Goal: Task Accomplishment & Management: Complete application form

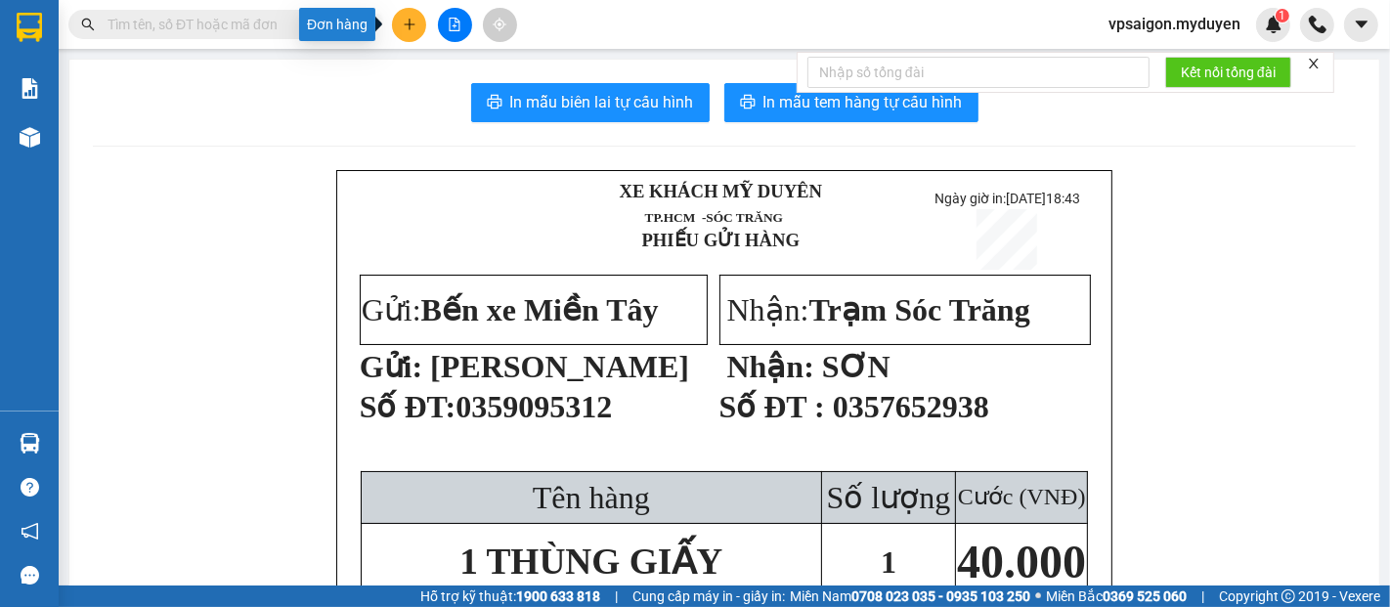
click at [412, 14] on button at bounding box center [409, 25] width 34 height 34
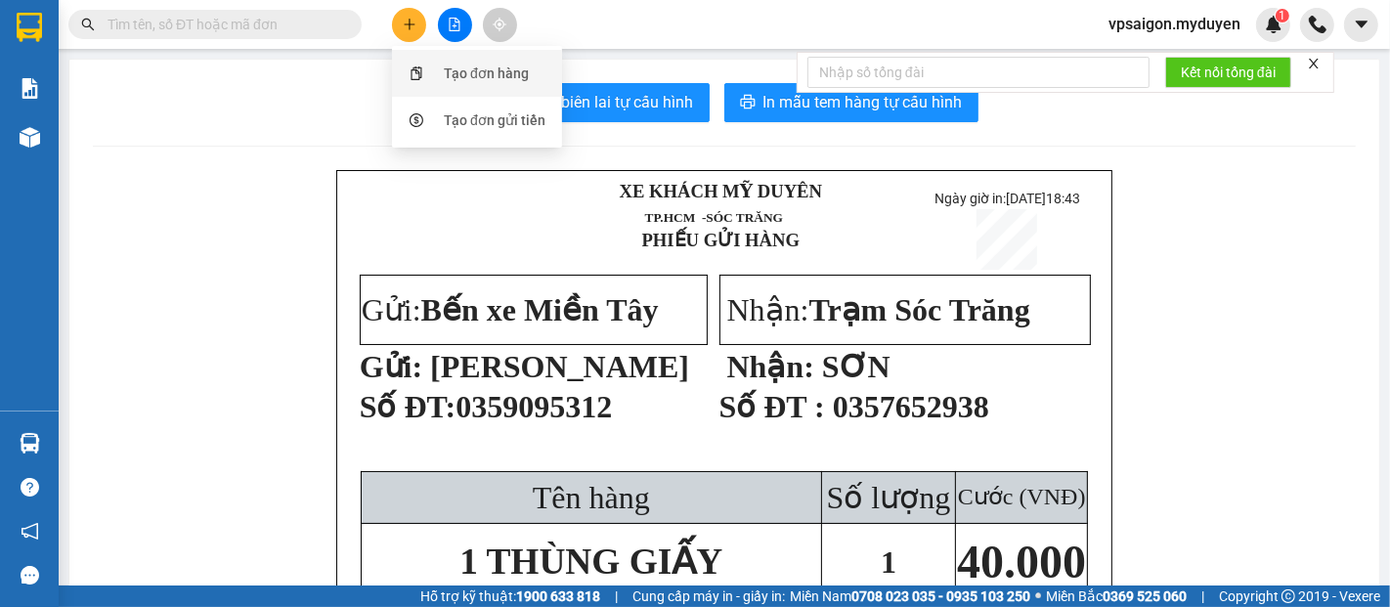
click at [467, 77] on div "Tạo đơn hàng" at bounding box center [486, 74] width 85 height 22
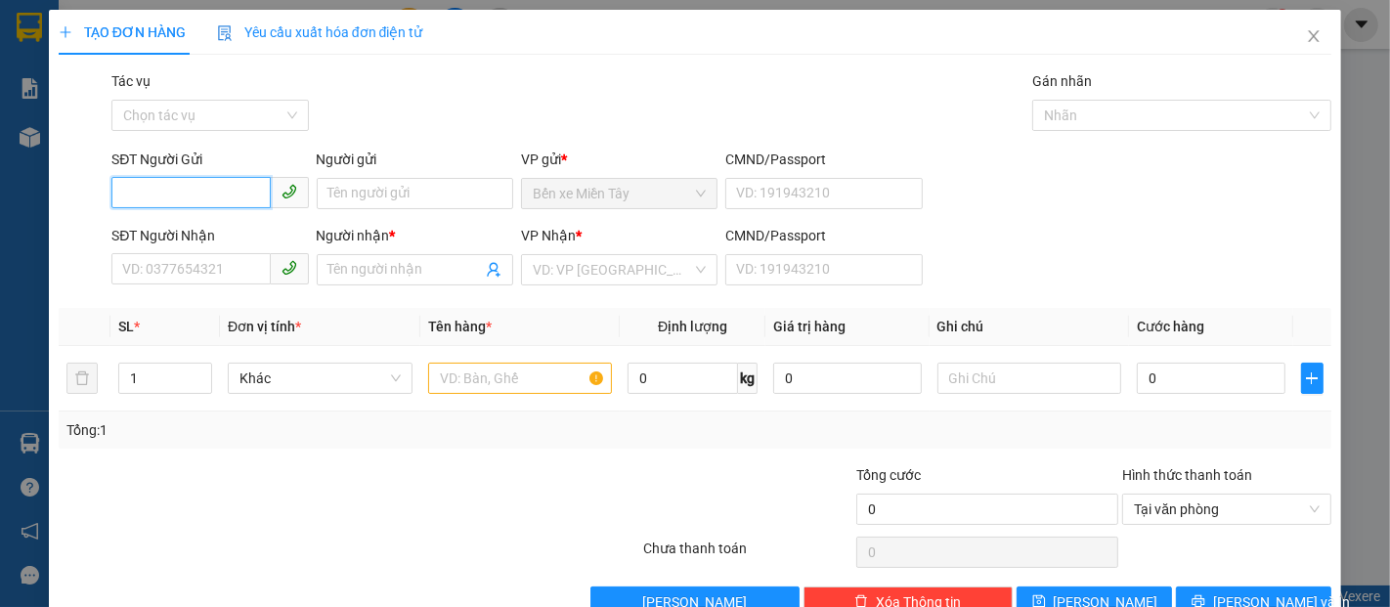
click at [201, 197] on input "SĐT Người Gửi" at bounding box center [190, 192] width 158 height 31
type input "0907779219"
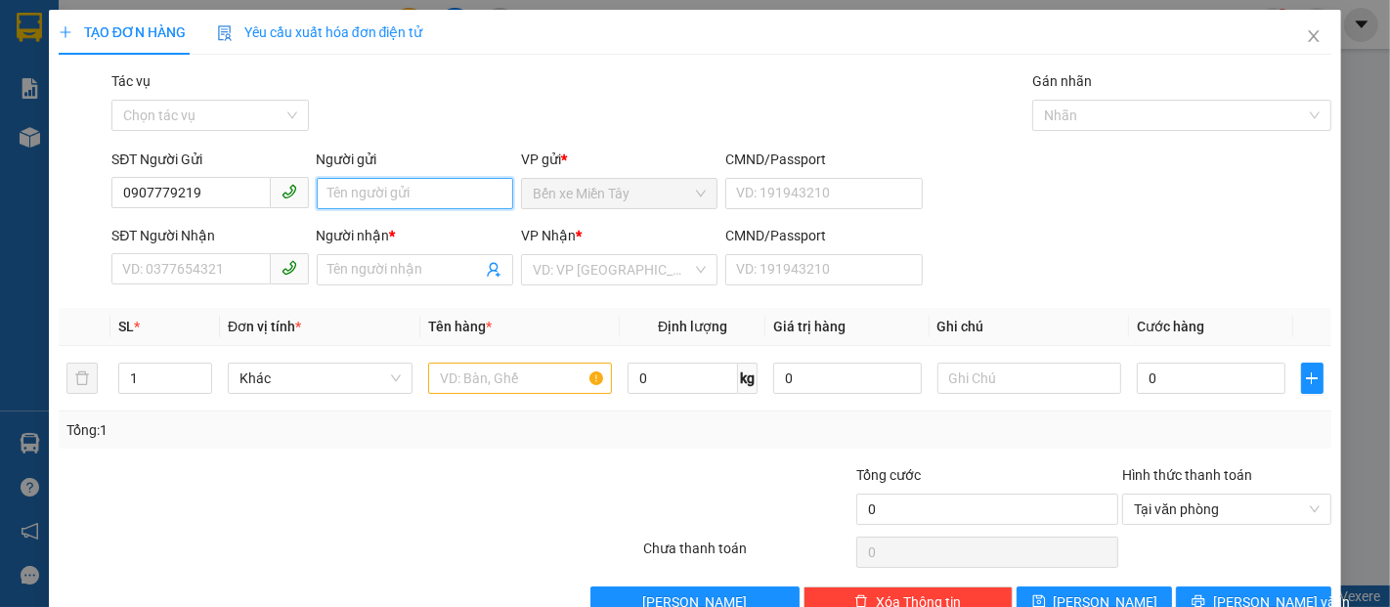
click at [429, 204] on input "Người gửi" at bounding box center [415, 193] width 196 height 31
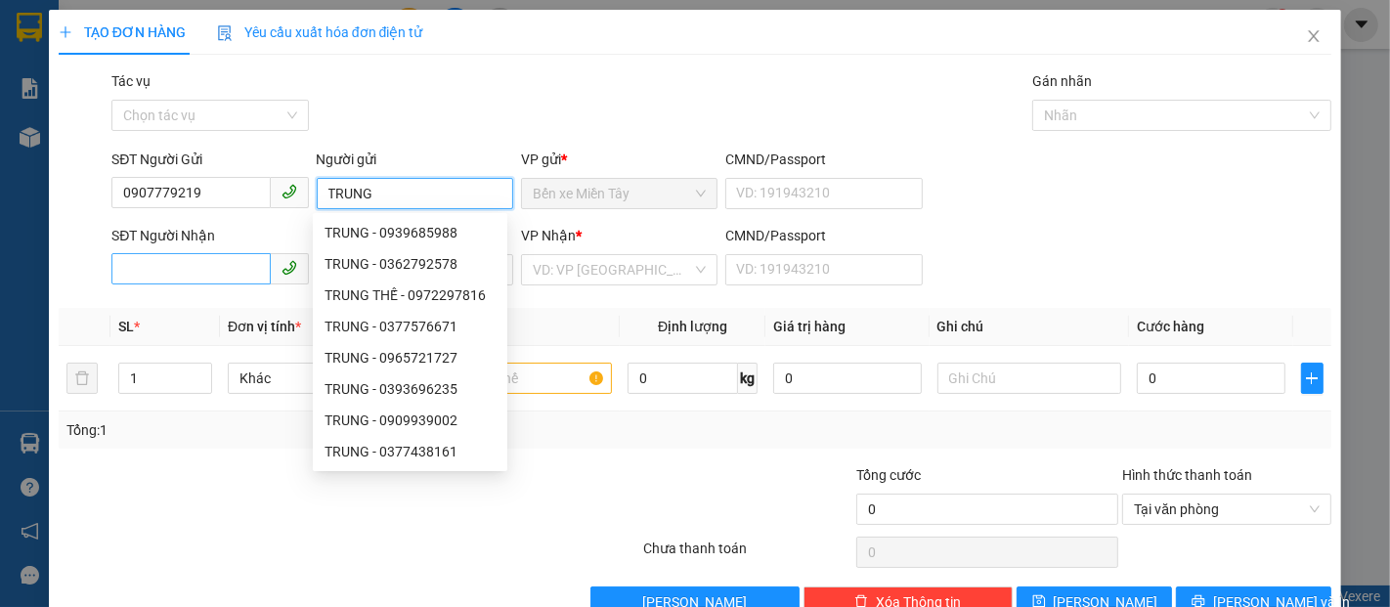
type input "TRUNG"
click at [227, 268] on input "SĐT Người Nhận" at bounding box center [190, 268] width 158 height 31
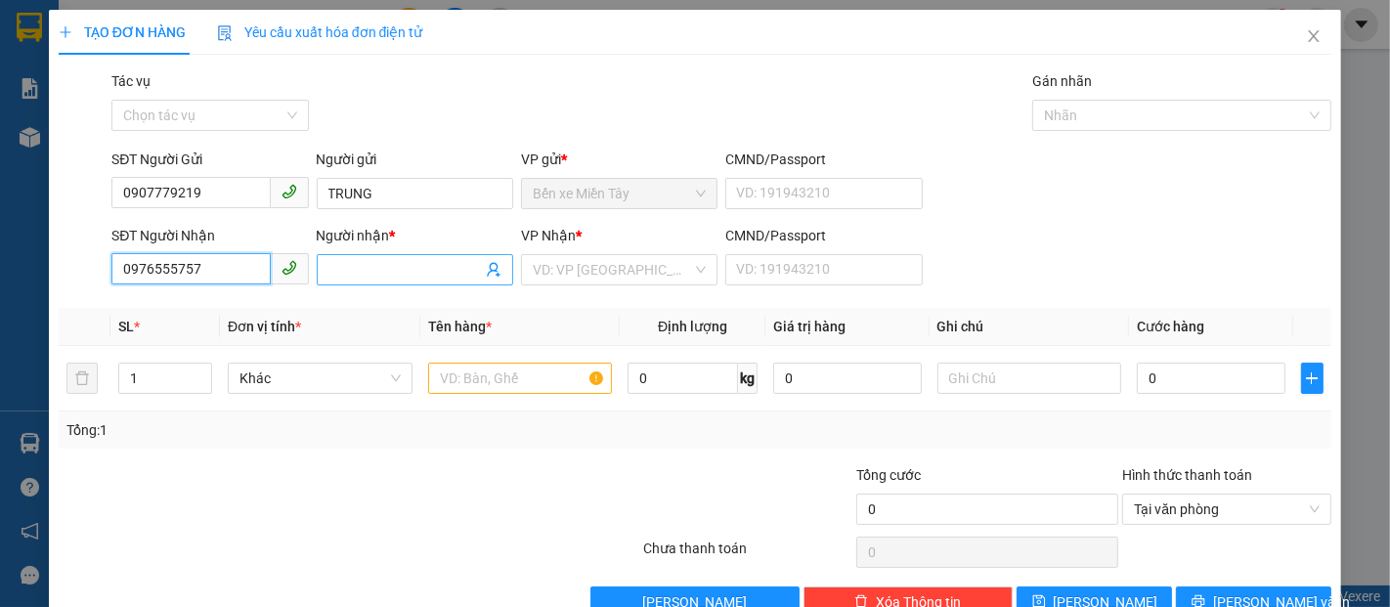
type input "0976555757"
click at [391, 266] on input "Người nhận *" at bounding box center [404, 270] width 153 height 22
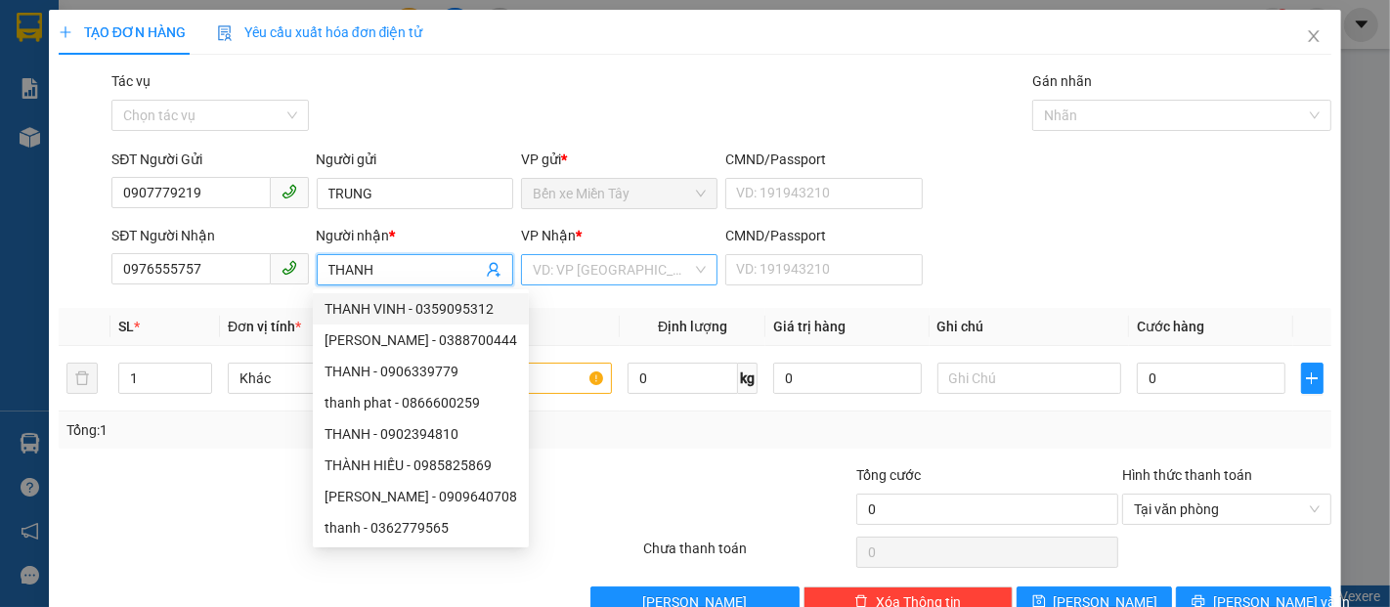
type input "THANH"
click at [610, 258] on input "search" at bounding box center [612, 269] width 159 height 29
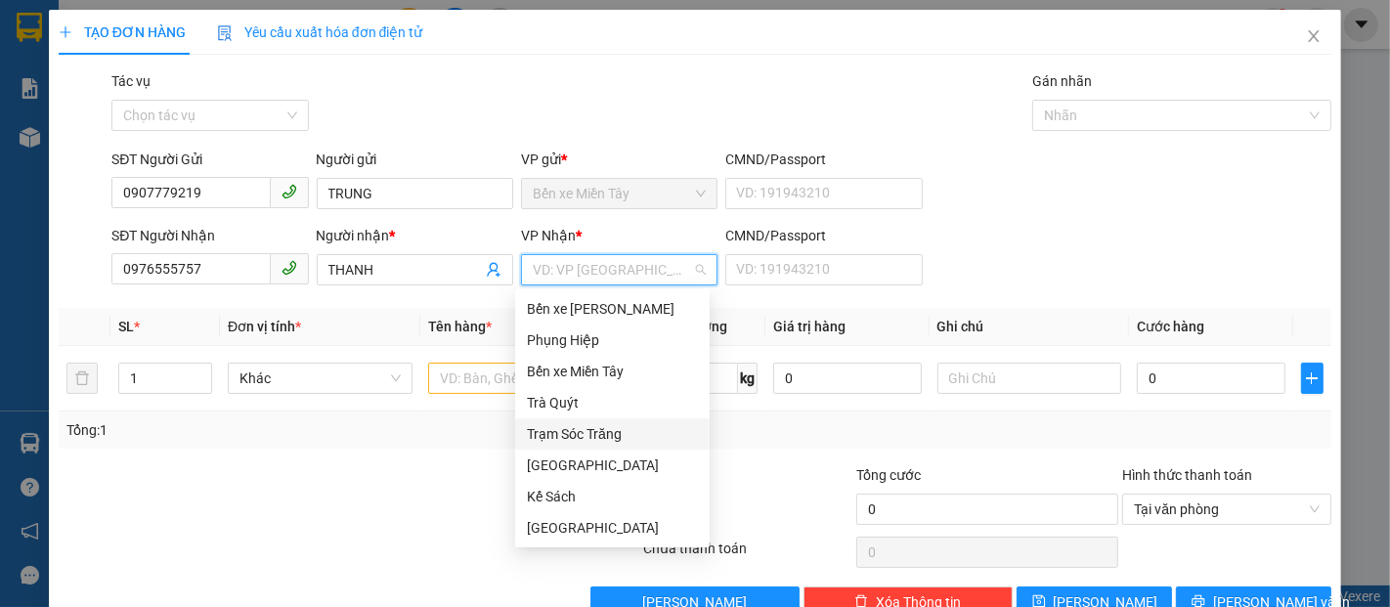
click at [609, 423] on div "Trạm Sóc Trăng" at bounding box center [612, 434] width 171 height 22
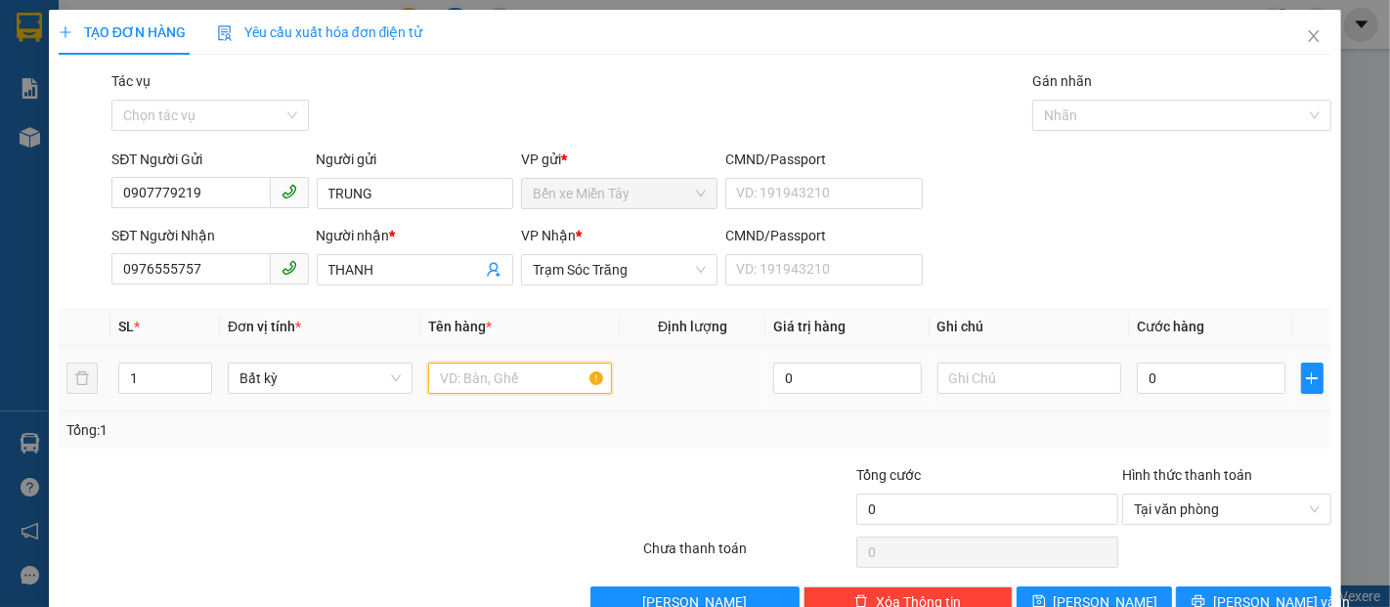
click at [524, 383] on input "text" at bounding box center [520, 378] width 185 height 31
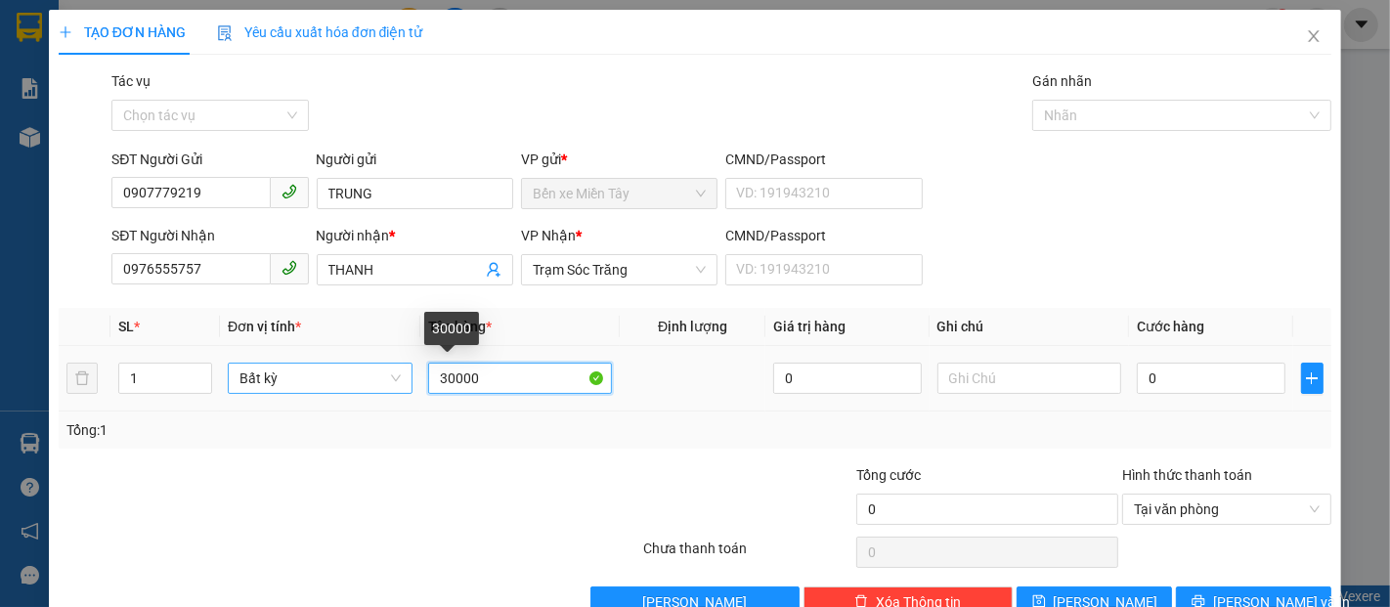
drag, startPoint x: 533, startPoint y: 391, endPoint x: 368, endPoint y: 381, distance: 165.5
click at [330, 386] on tr "1 Bất kỳ 30000 0 0" at bounding box center [695, 378] width 1273 height 65
type input "30000"
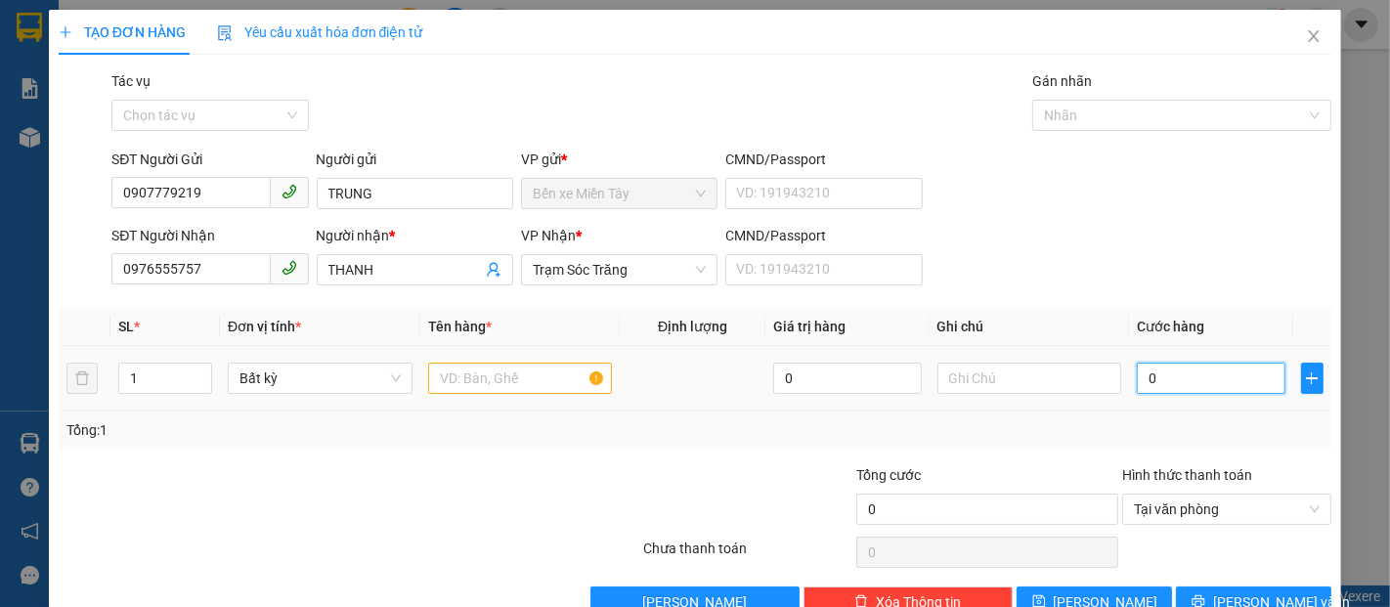
click at [1208, 381] on input "0" at bounding box center [1211, 378] width 148 height 31
type input "3"
type input "30"
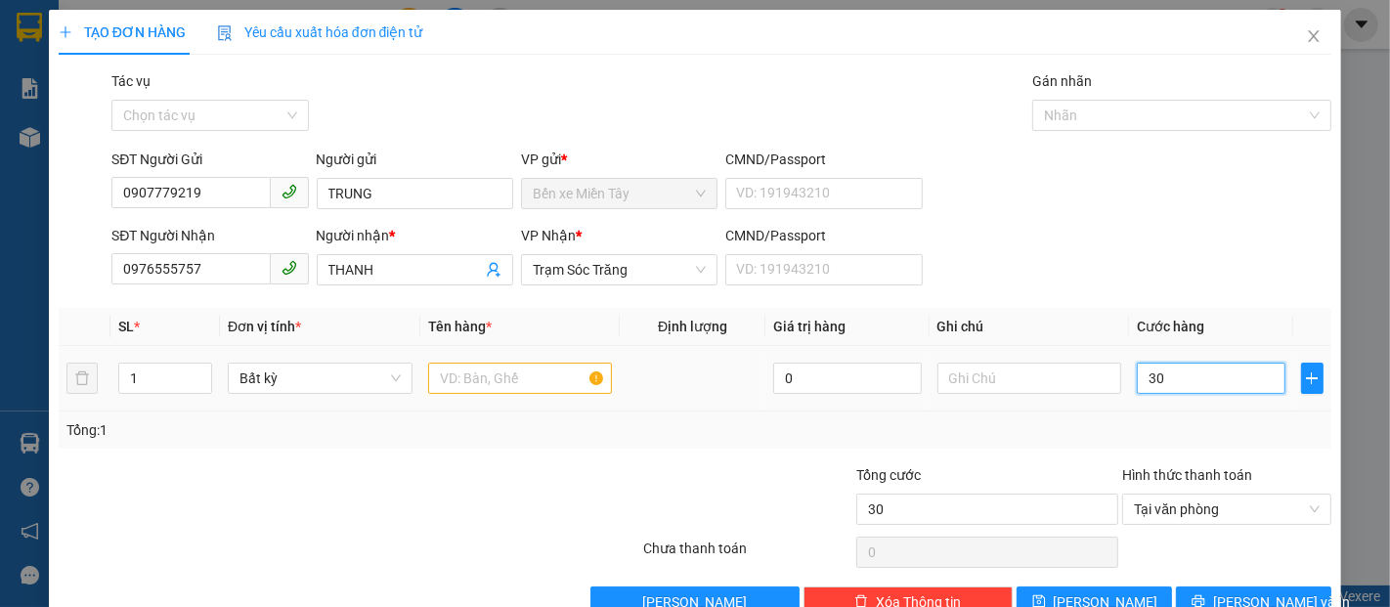
type input "300"
type input "3.000"
type input "30.000"
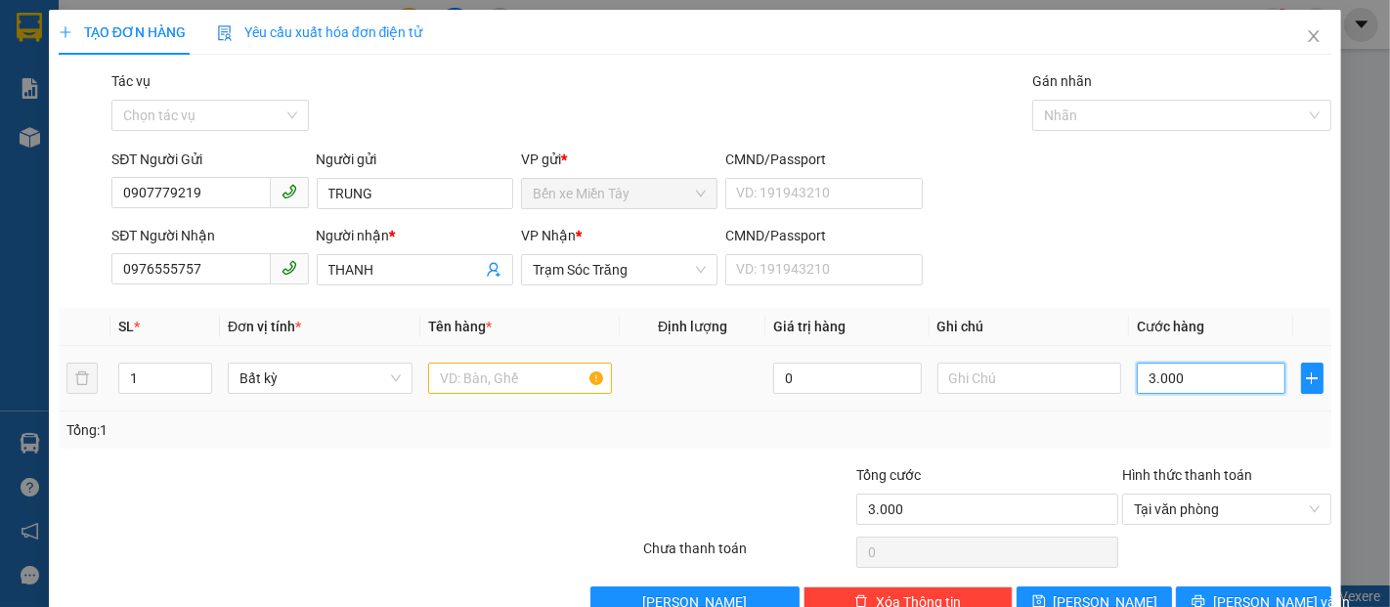
type input "30.000"
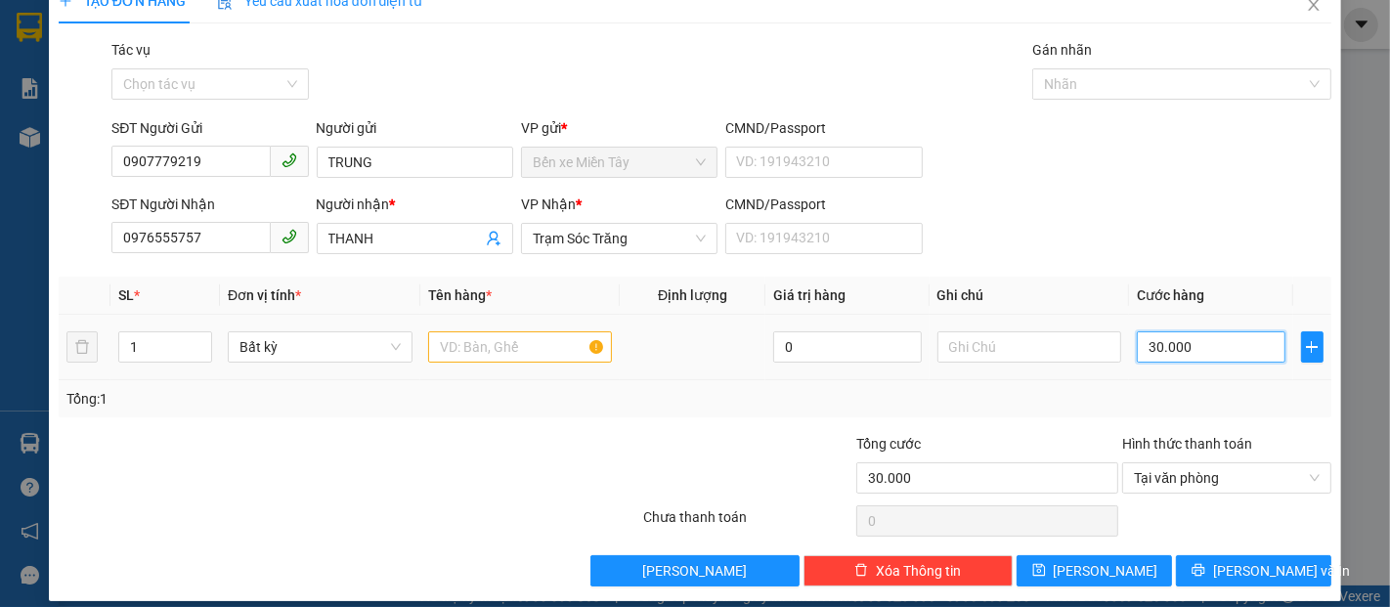
scroll to position [47, 0]
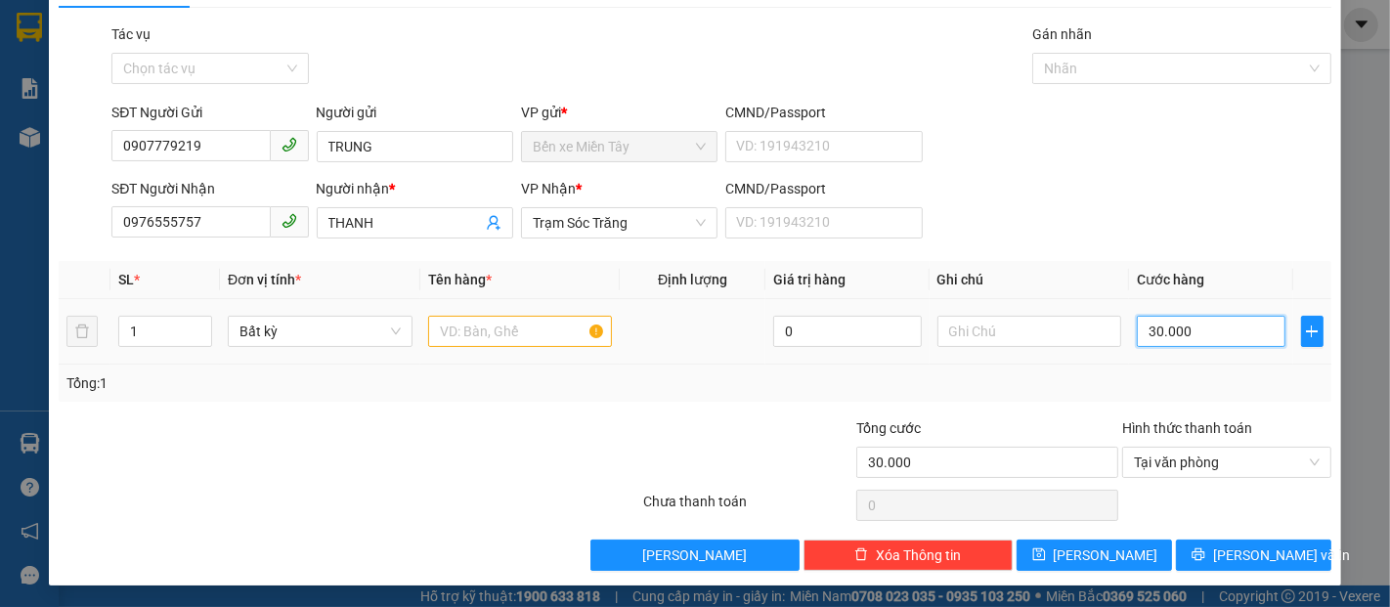
type input "30.000"
click at [519, 320] on input "text" at bounding box center [520, 331] width 185 height 31
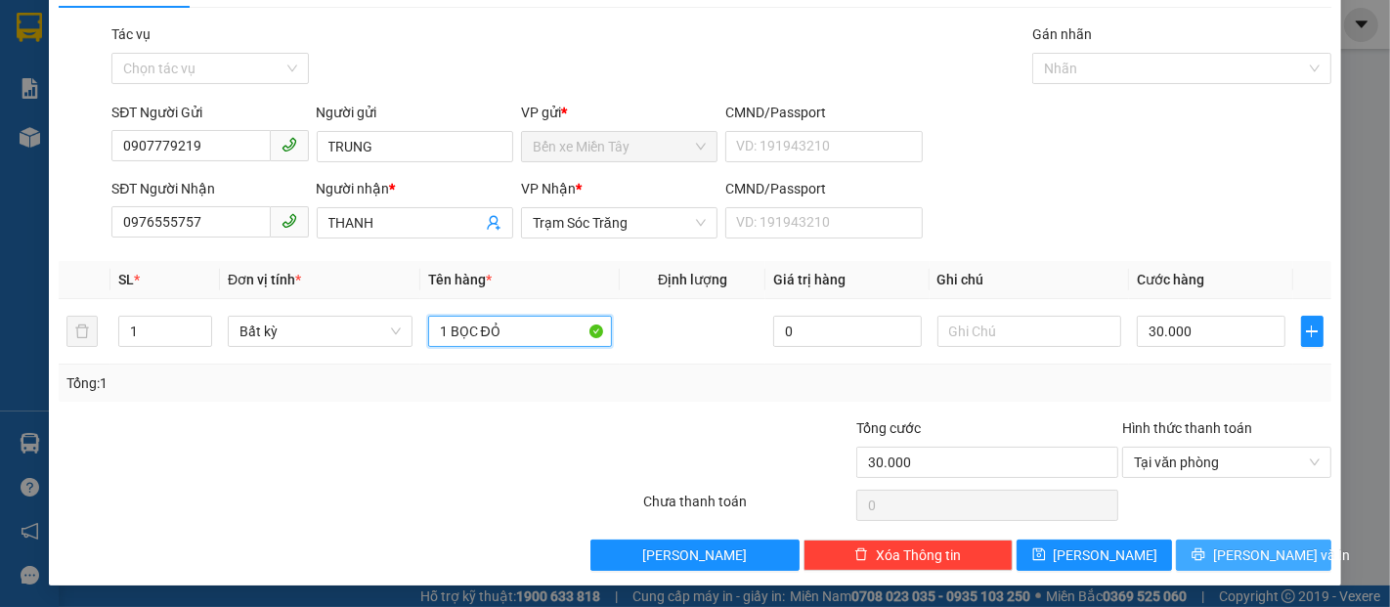
type input "1 BỌC ĐỎ"
click at [1248, 553] on span "[PERSON_NAME] và In" at bounding box center [1281, 555] width 137 height 22
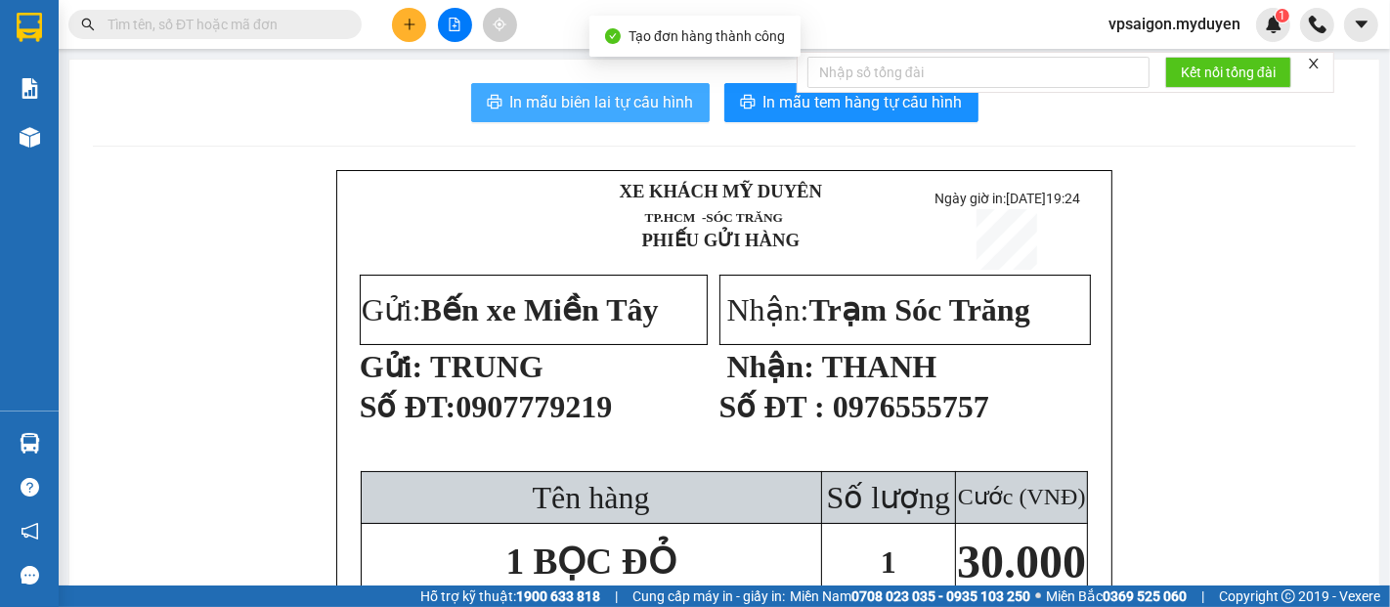
click at [577, 103] on span "In mẫu biên lai tự cấu hình" at bounding box center [602, 102] width 184 height 24
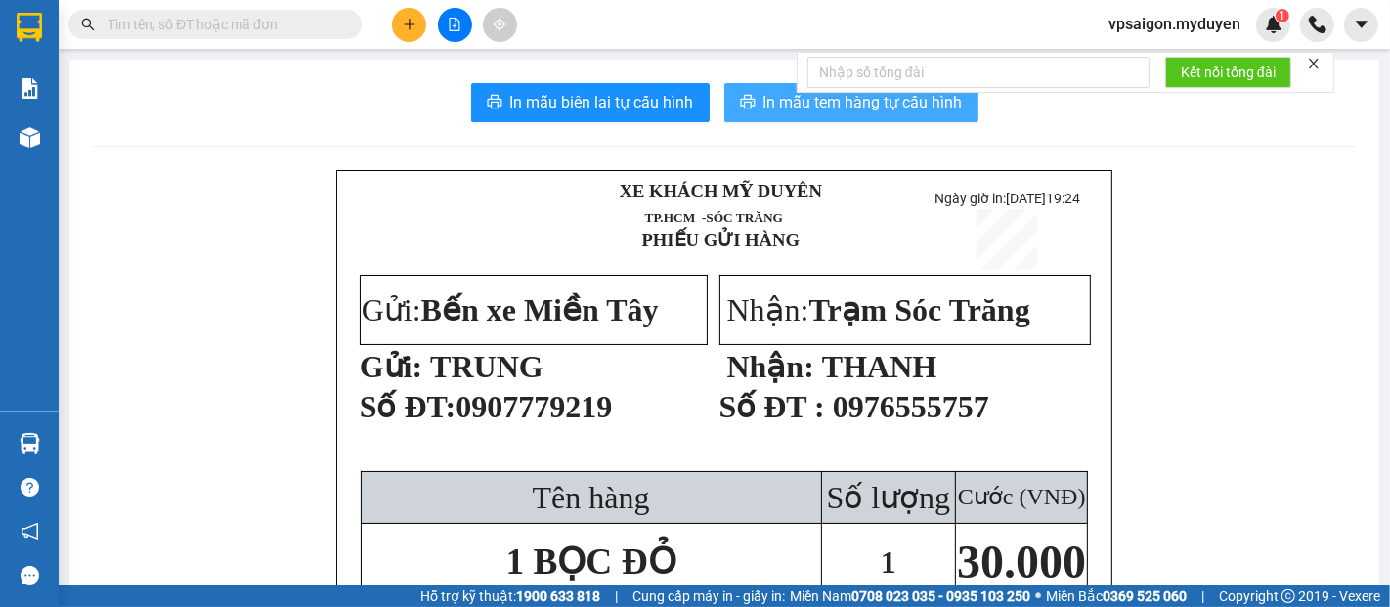
click at [805, 113] on span "In mẫu tem hàng tự cấu hình" at bounding box center [862, 102] width 199 height 24
drag, startPoint x: 0, startPoint y: 649, endPoint x: 83, endPoint y: 649, distance: 83.1
drag, startPoint x: 83, startPoint y: 649, endPoint x: 406, endPoint y: 25, distance: 702.1
click at [406, 25] on icon "plus" at bounding box center [410, 25] width 14 height 14
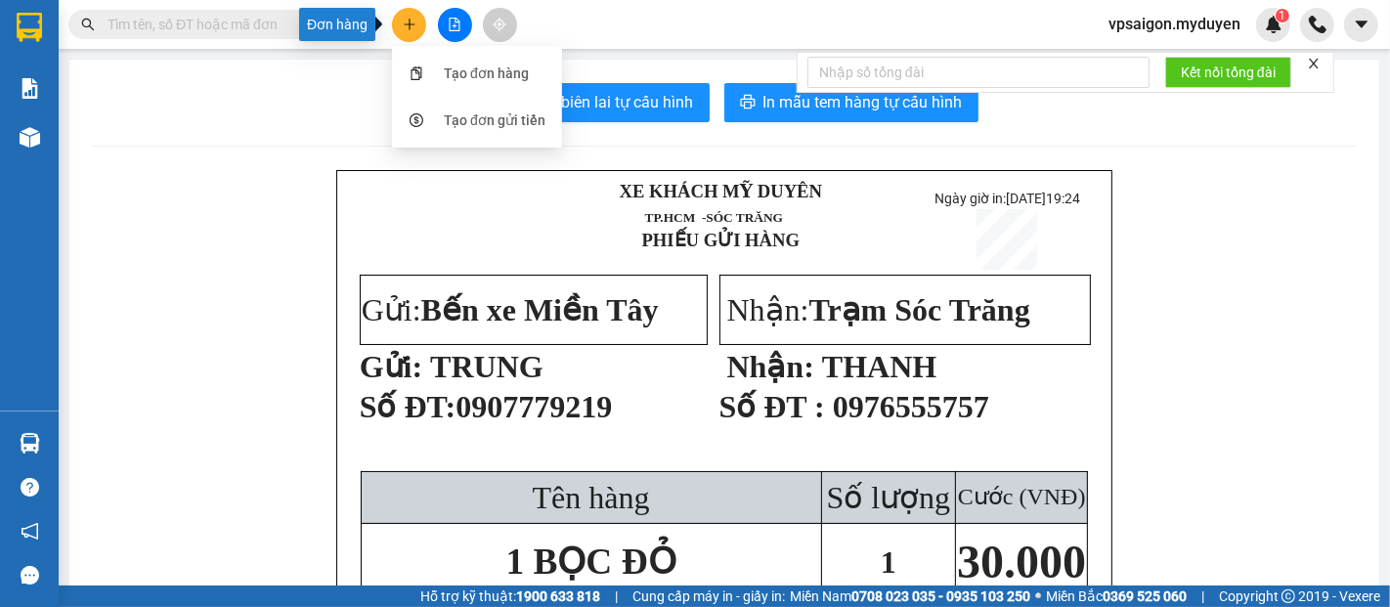
click at [410, 22] on icon "plus" at bounding box center [410, 25] width 14 height 14
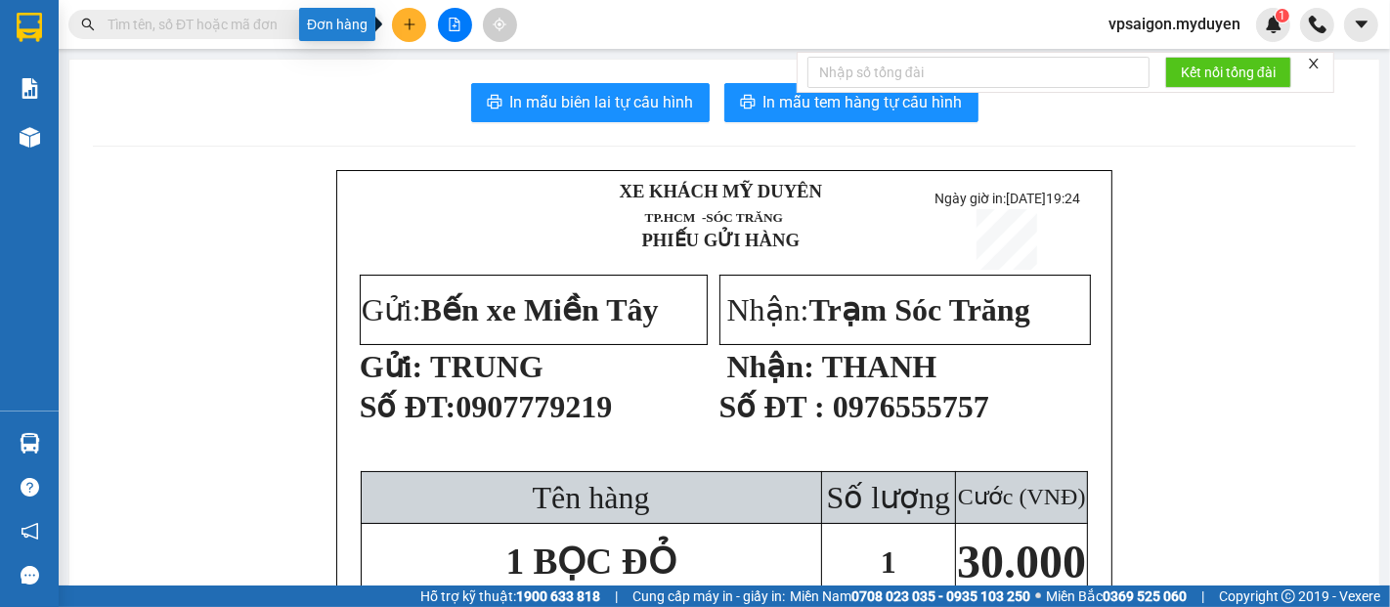
click at [410, 22] on icon "plus" at bounding box center [410, 25] width 14 height 14
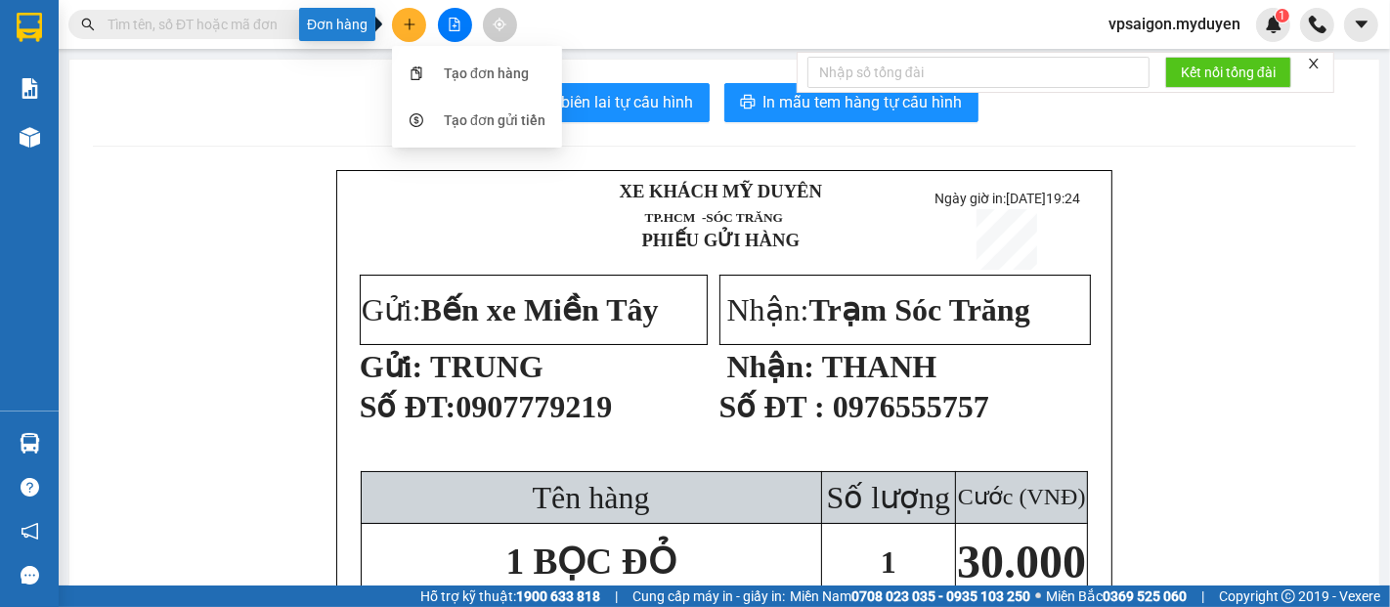
click at [410, 22] on icon "plus" at bounding box center [410, 25] width 14 height 14
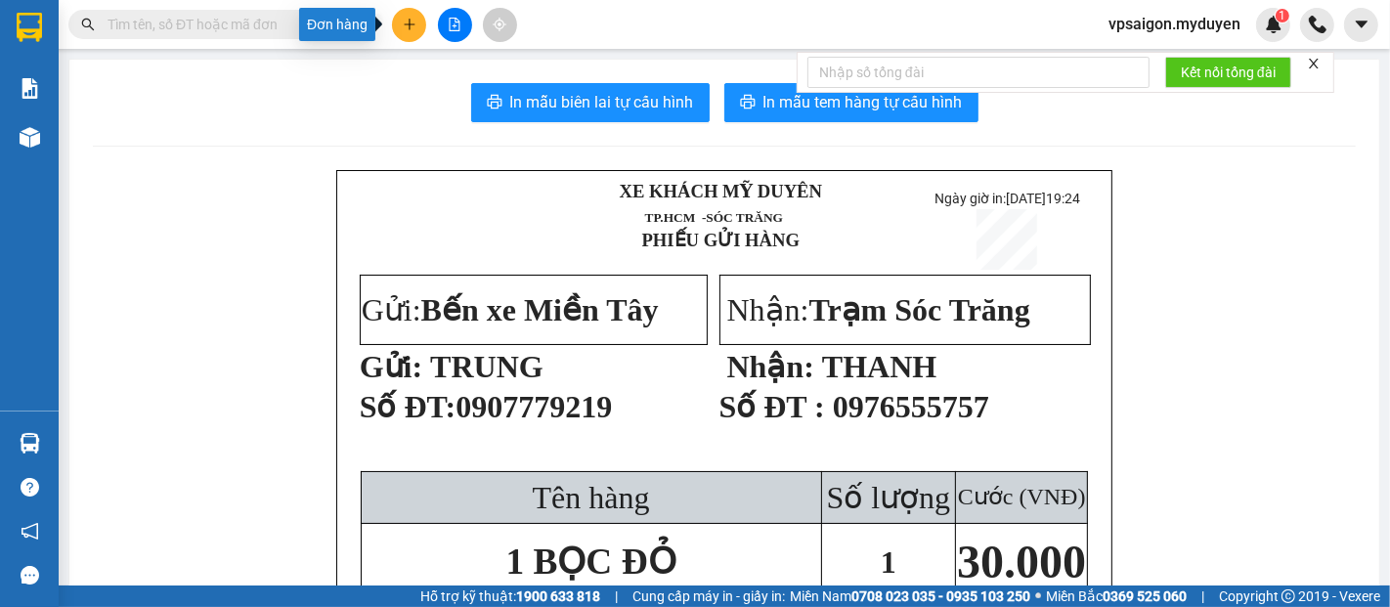
click at [398, 15] on button at bounding box center [409, 25] width 34 height 34
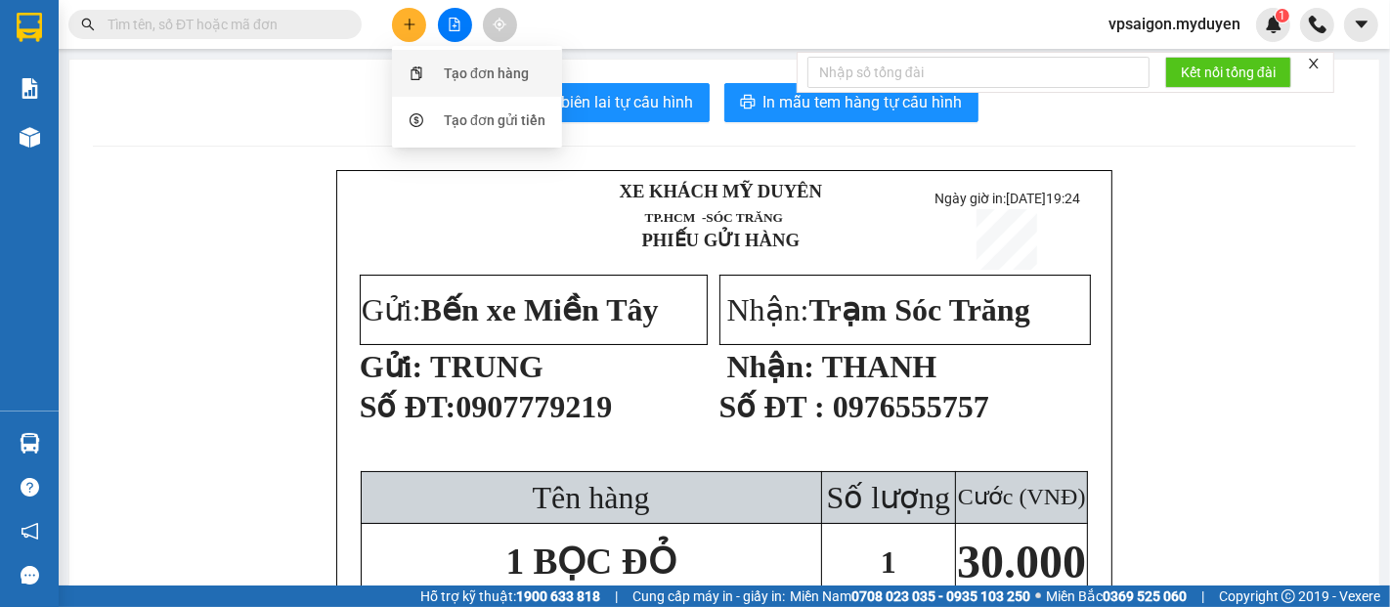
click at [526, 68] on div "Tạo đơn hàng" at bounding box center [486, 74] width 85 height 22
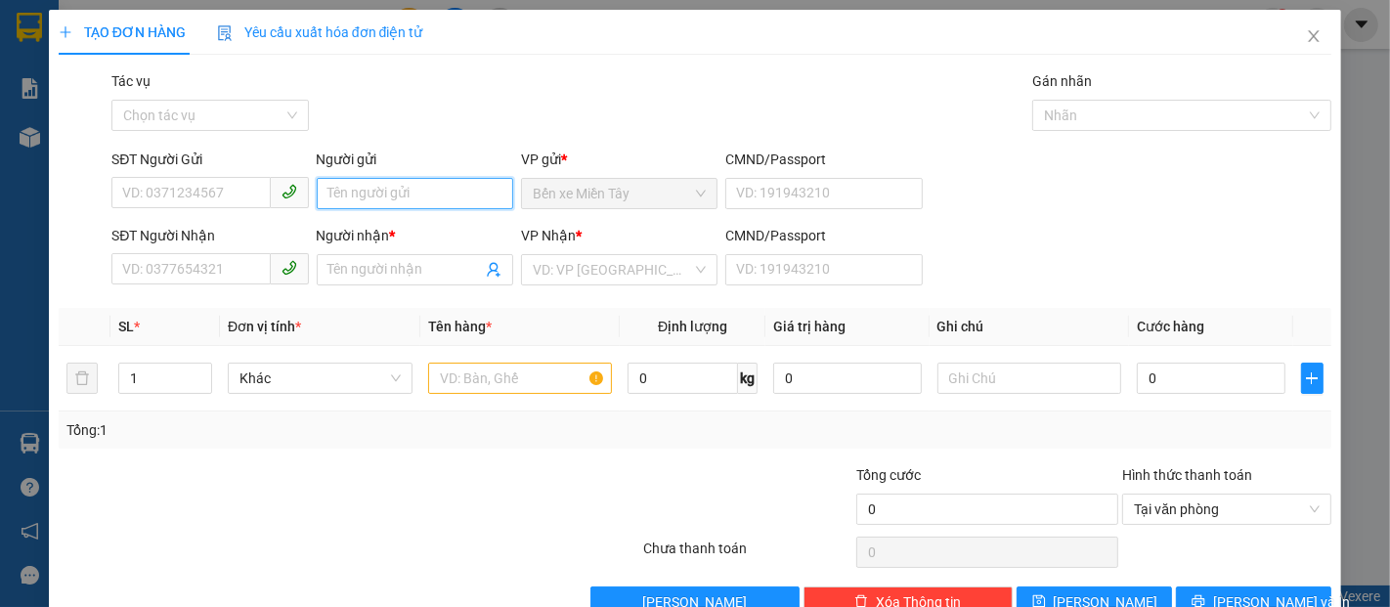
click at [402, 195] on input "Người gửi" at bounding box center [415, 193] width 196 height 31
type input "LA BO SKY"
click at [210, 195] on input "SĐT Người Gửi" at bounding box center [190, 192] width 158 height 31
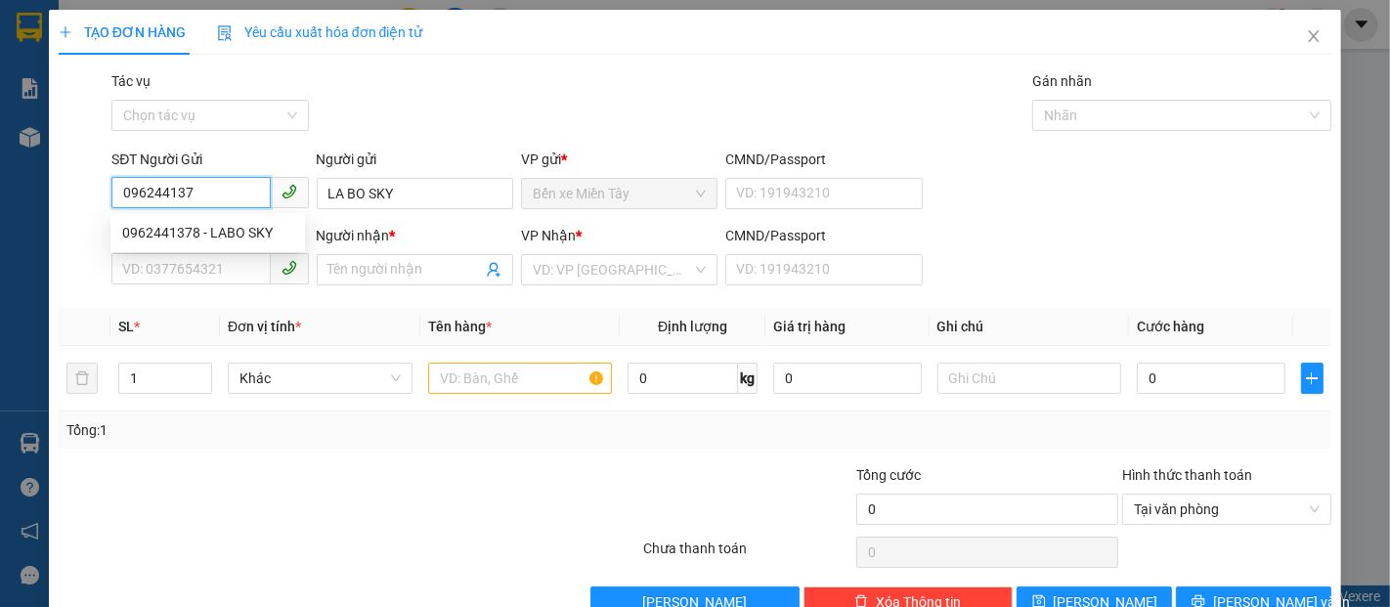
type input "0962441378"
click at [260, 232] on div "0962441378 - LABO SKY" at bounding box center [207, 233] width 171 height 22
type input "LABO SKY"
type input "0355879709"
type input "NK BS THIỆN"
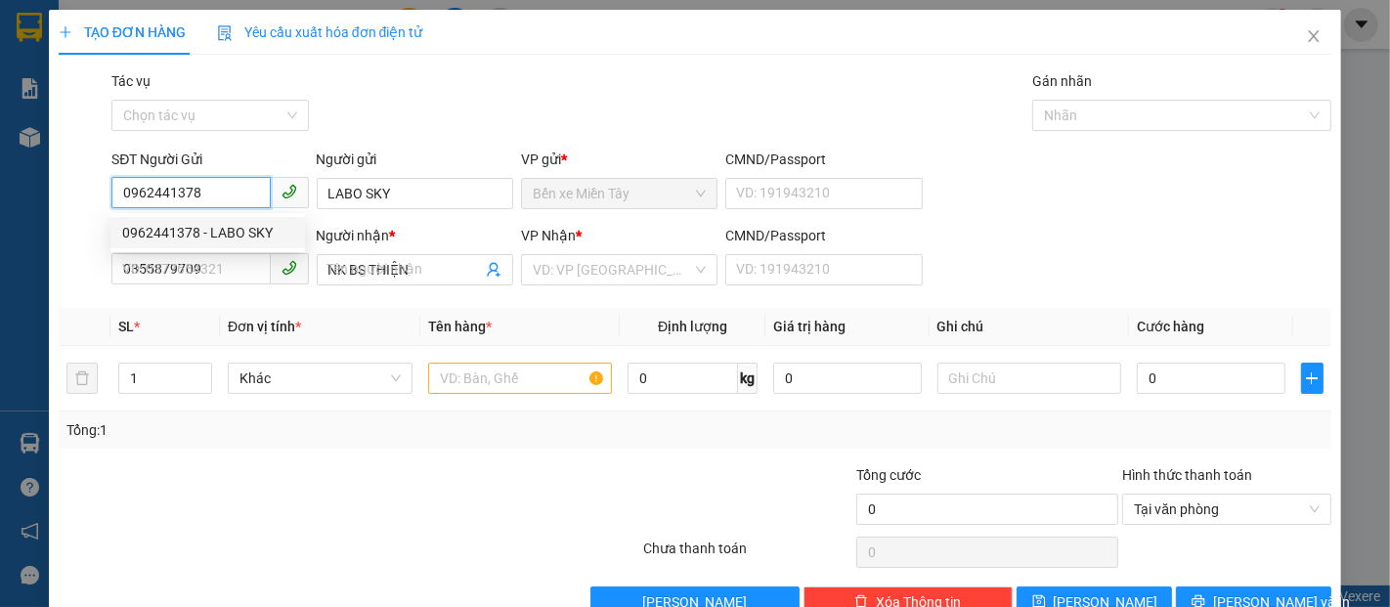
type input "40.000"
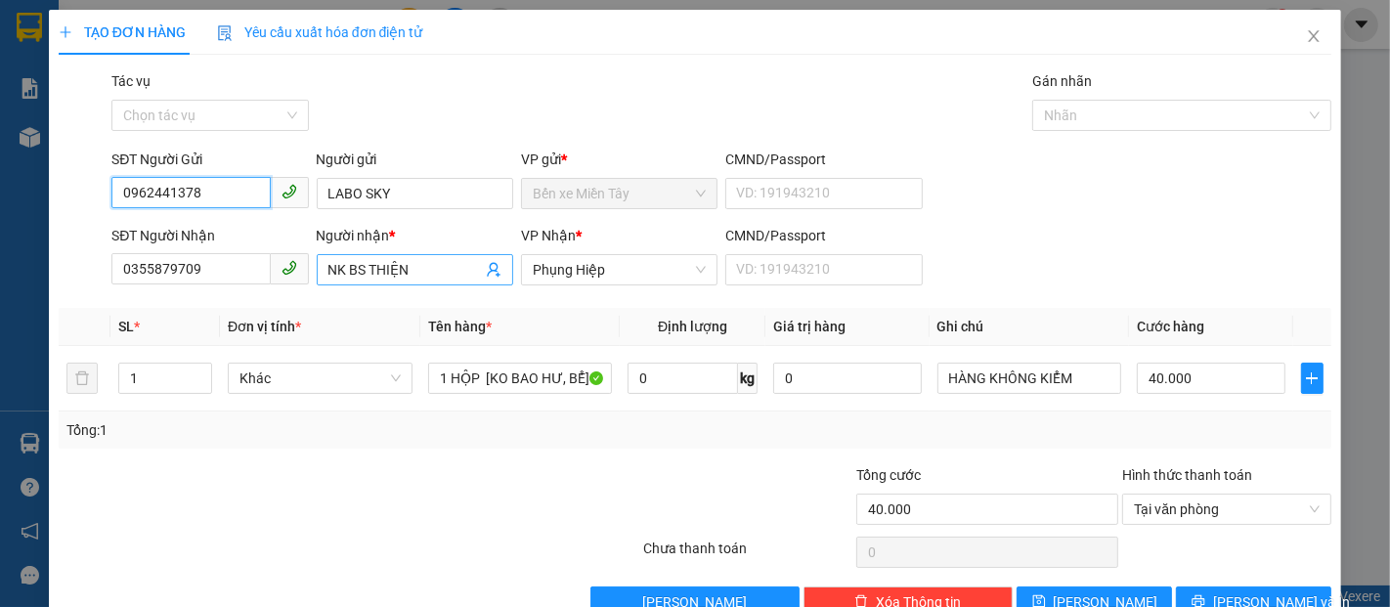
type input "0962441378"
click at [425, 273] on input "NK BS THIỆN" at bounding box center [404, 270] width 153 height 22
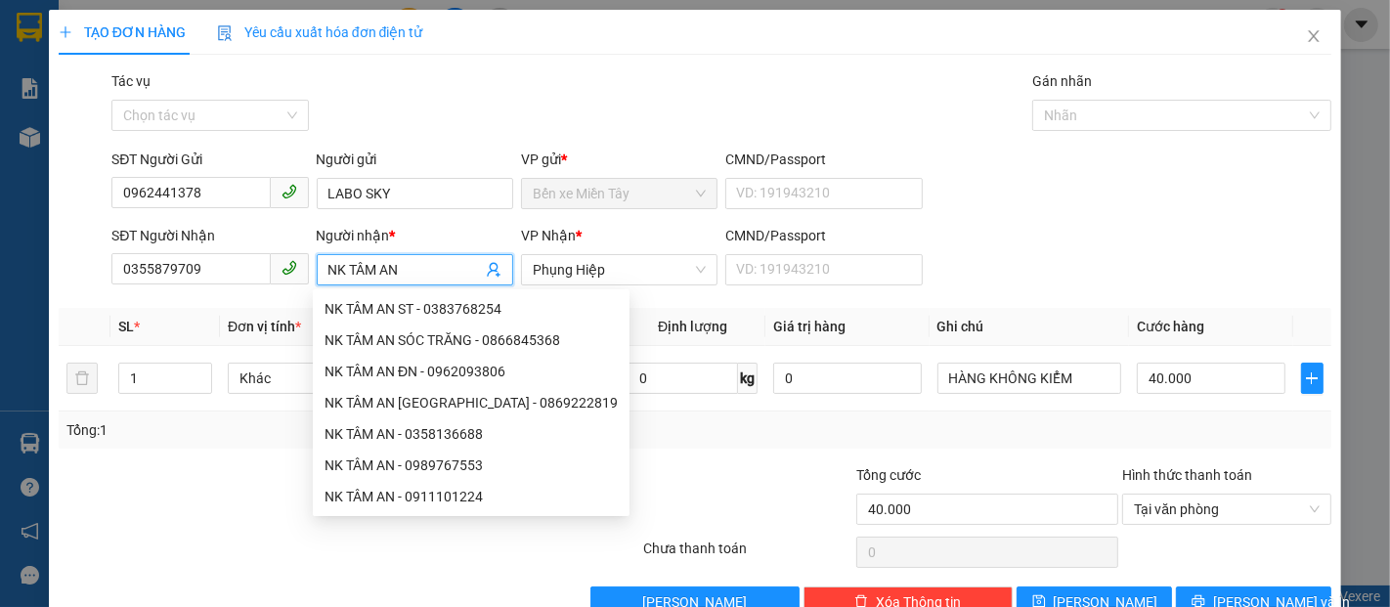
type input "NK TÂM AN"
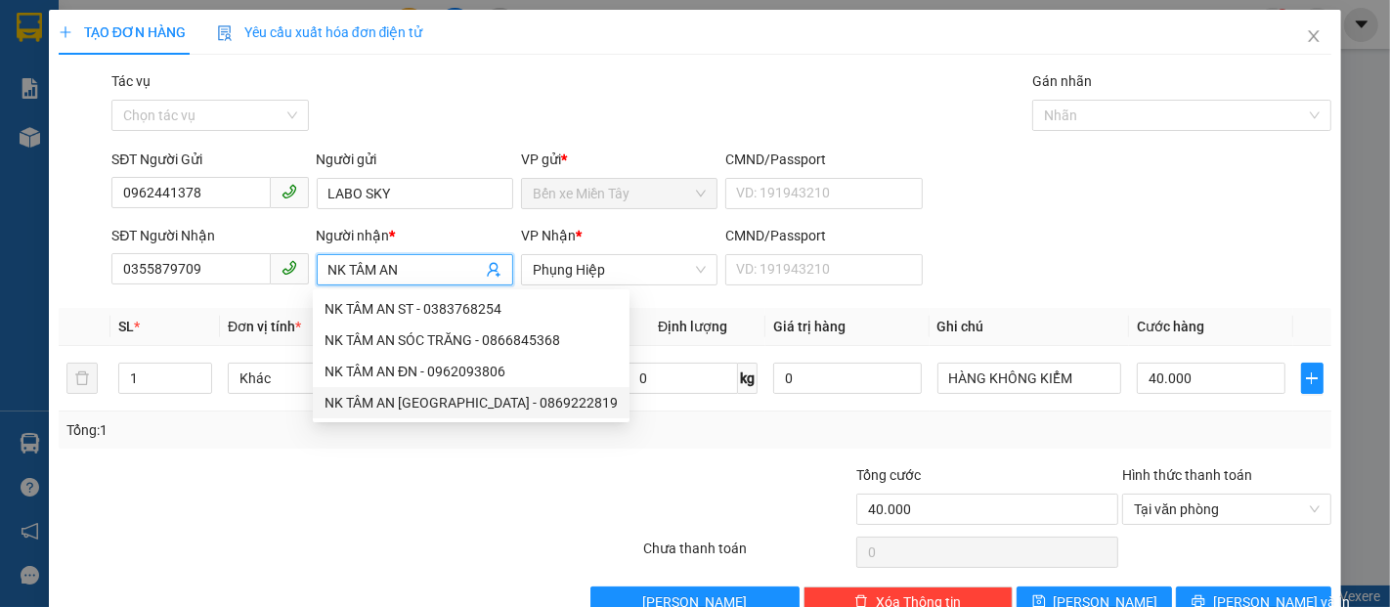
click at [517, 397] on div "NK TÂM AN [GEOGRAPHIC_DATA] - 0869222819" at bounding box center [471, 403] width 293 height 22
type input "0869222819"
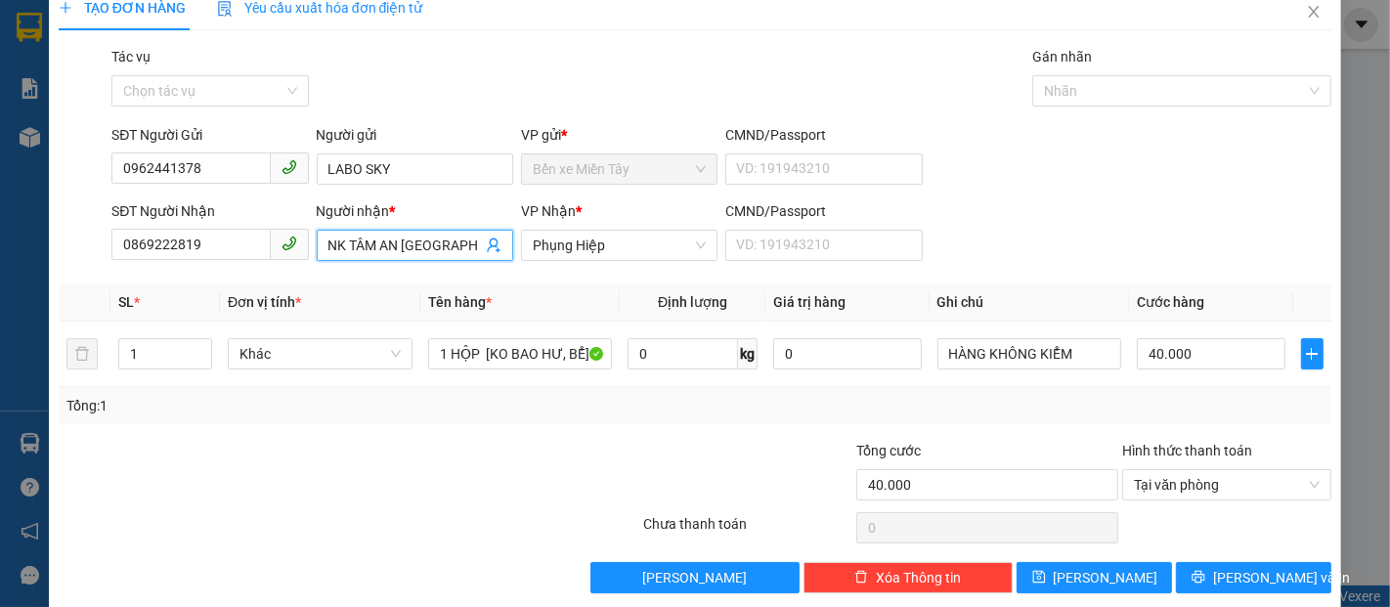
scroll to position [47, 0]
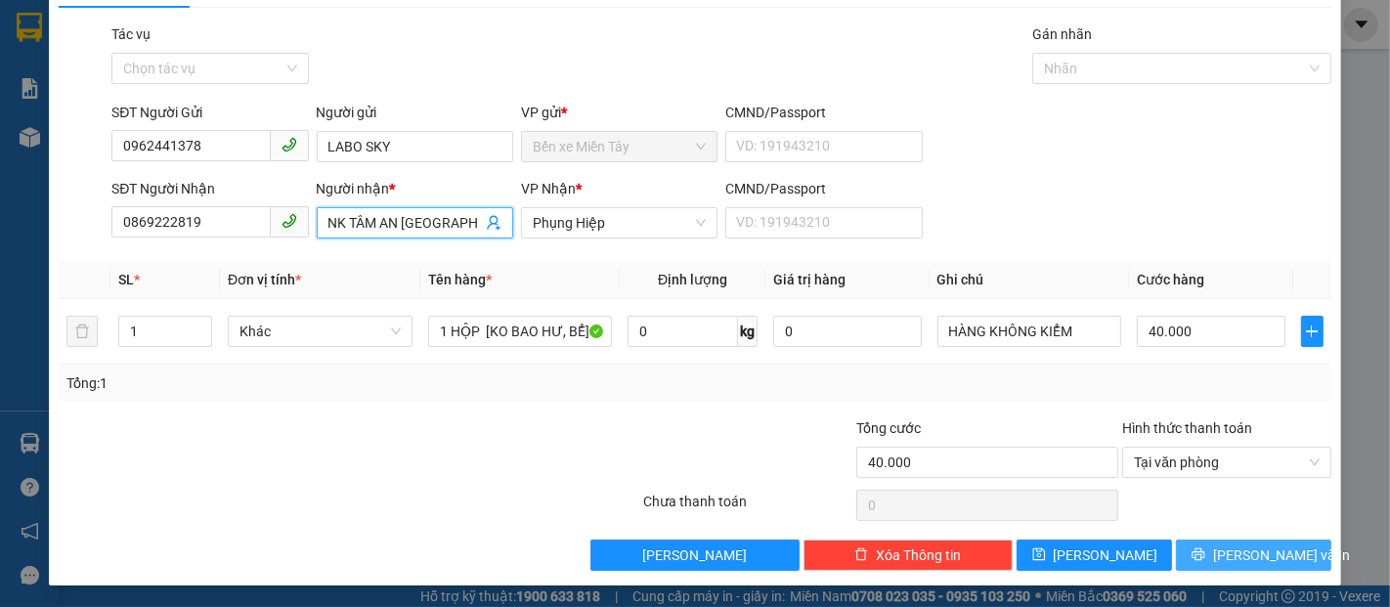
type input "NK TÂM AN [GEOGRAPHIC_DATA]"
click at [1233, 540] on button "[PERSON_NAME] và In" at bounding box center [1253, 555] width 155 height 31
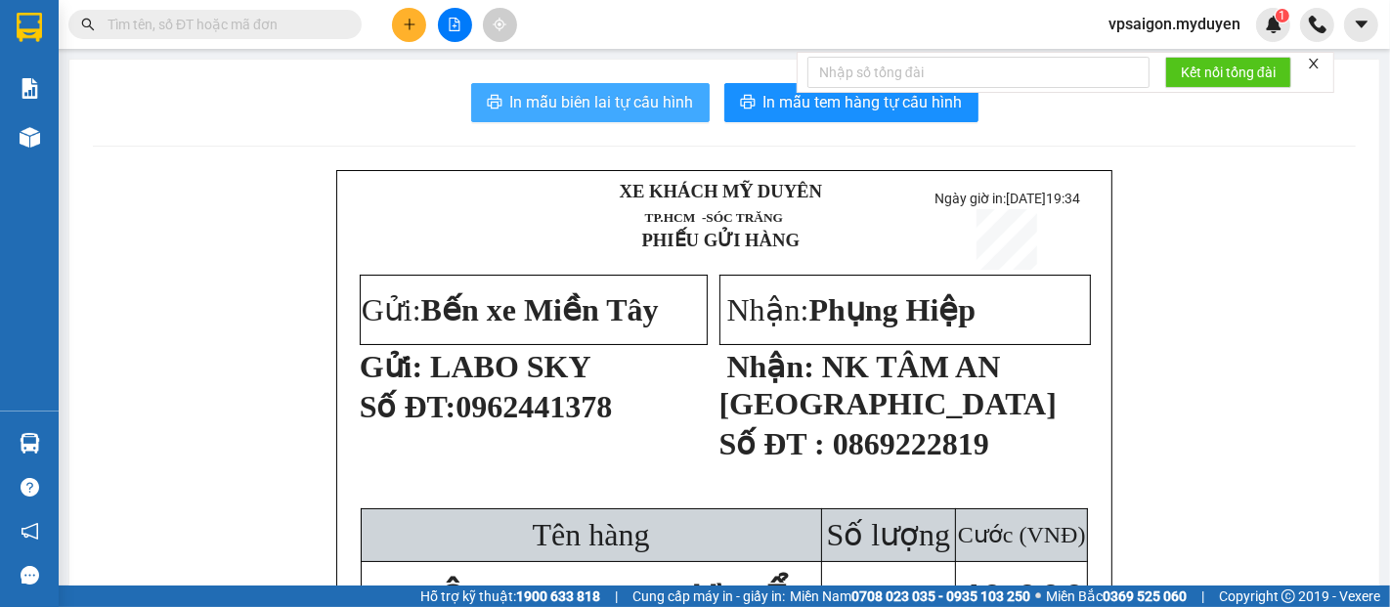
click at [555, 100] on span "In mẫu biên lai tự cấu hình" at bounding box center [602, 102] width 184 height 24
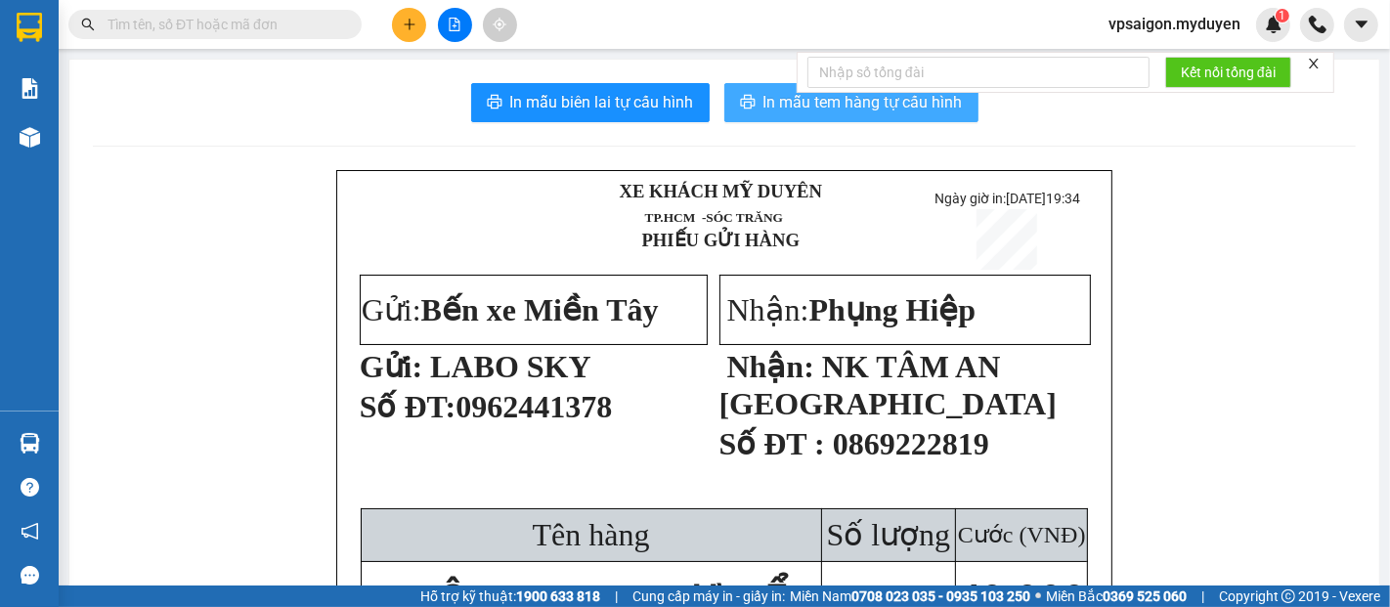
click at [805, 99] on span "In mẫu tem hàng tự cấu hình" at bounding box center [862, 102] width 199 height 24
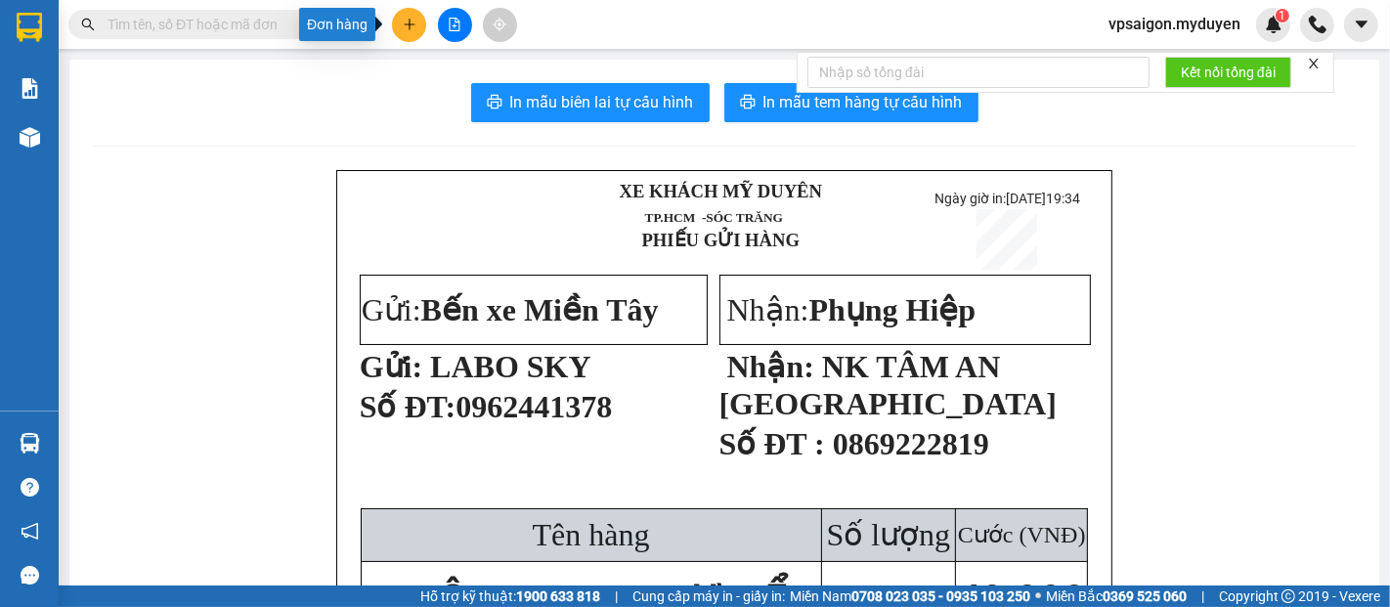
click at [410, 28] on icon "plus" at bounding box center [410, 25] width 14 height 14
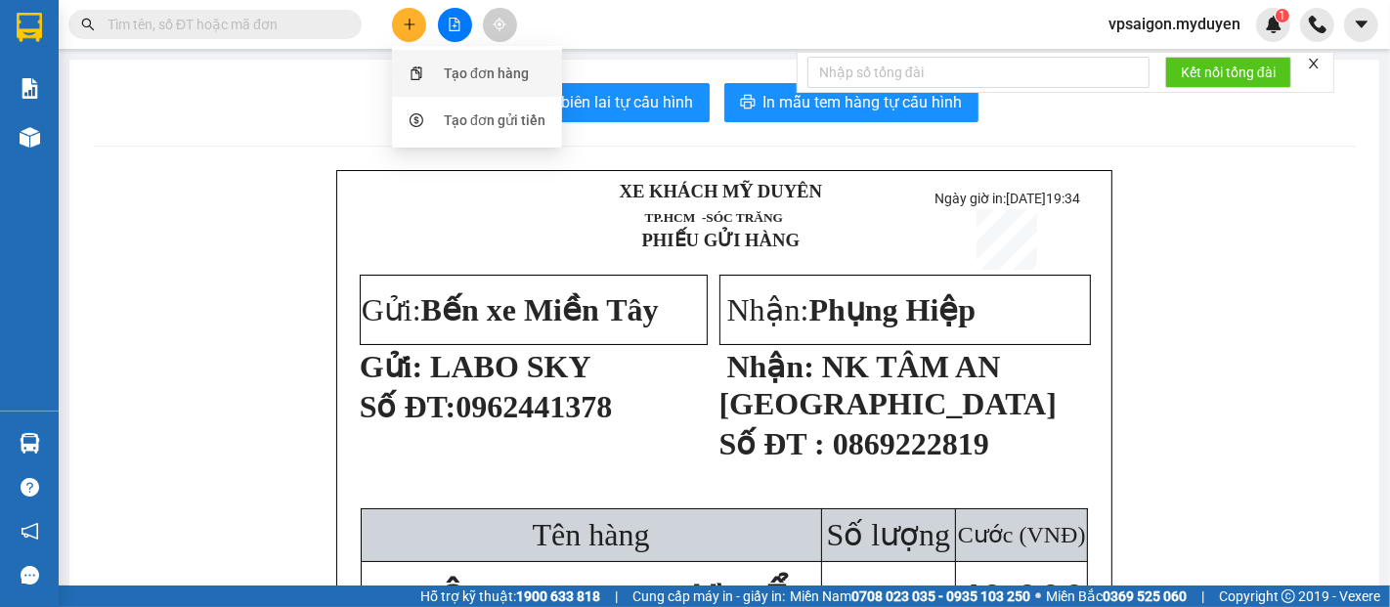
click at [511, 77] on div "Tạo đơn hàng" at bounding box center [486, 74] width 85 height 22
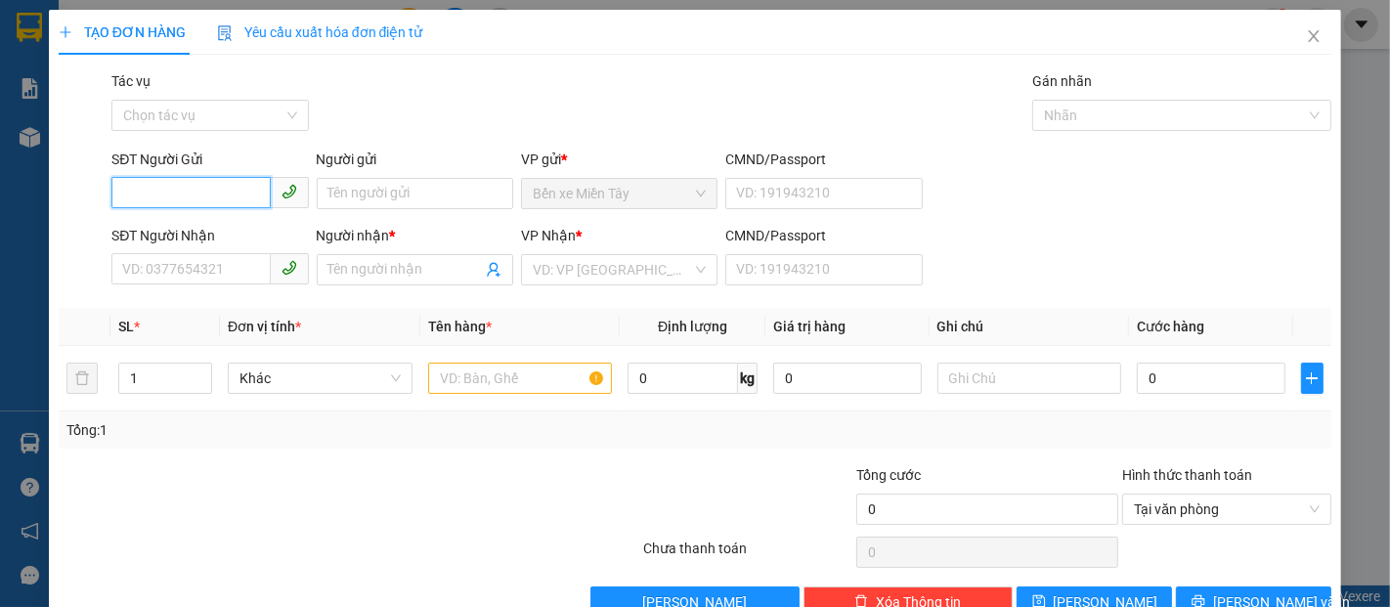
click at [201, 191] on input "SĐT Người Gửi" at bounding box center [190, 192] width 158 height 31
type input "0962441378"
click at [190, 231] on div "0962441378 - LABO SKY" at bounding box center [207, 233] width 171 height 22
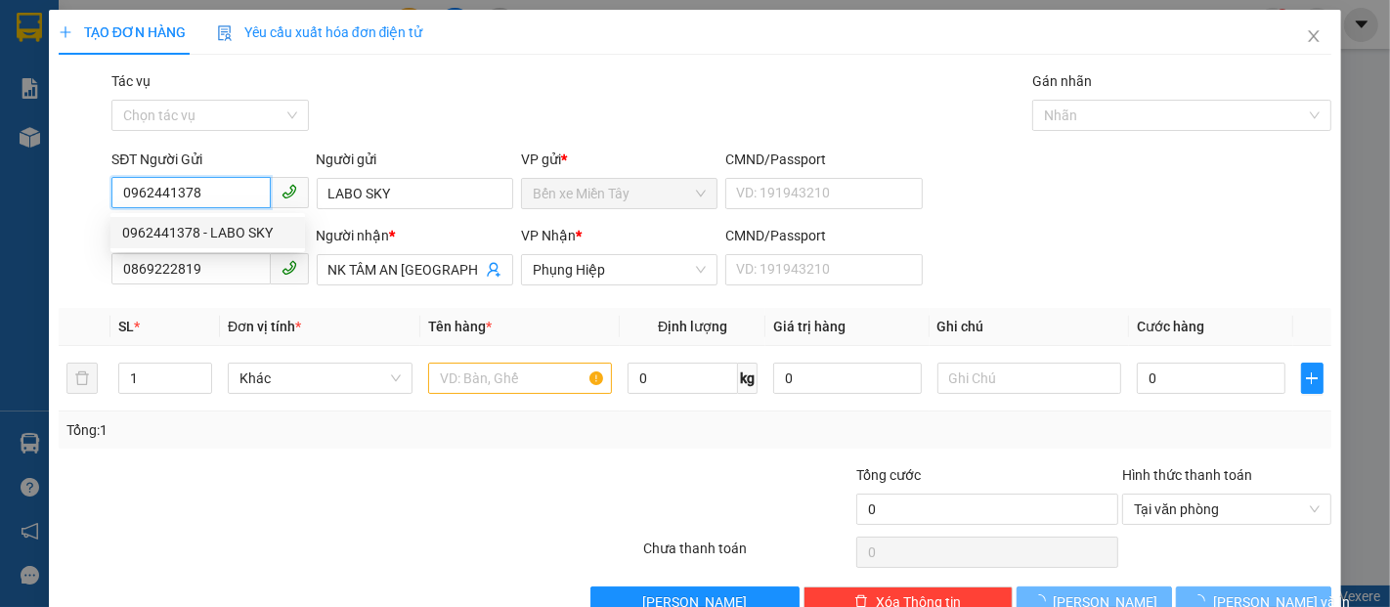
type input "LABO SKY"
type input "0869222819"
type input "NK TÂM AN [GEOGRAPHIC_DATA]"
type input "40.000"
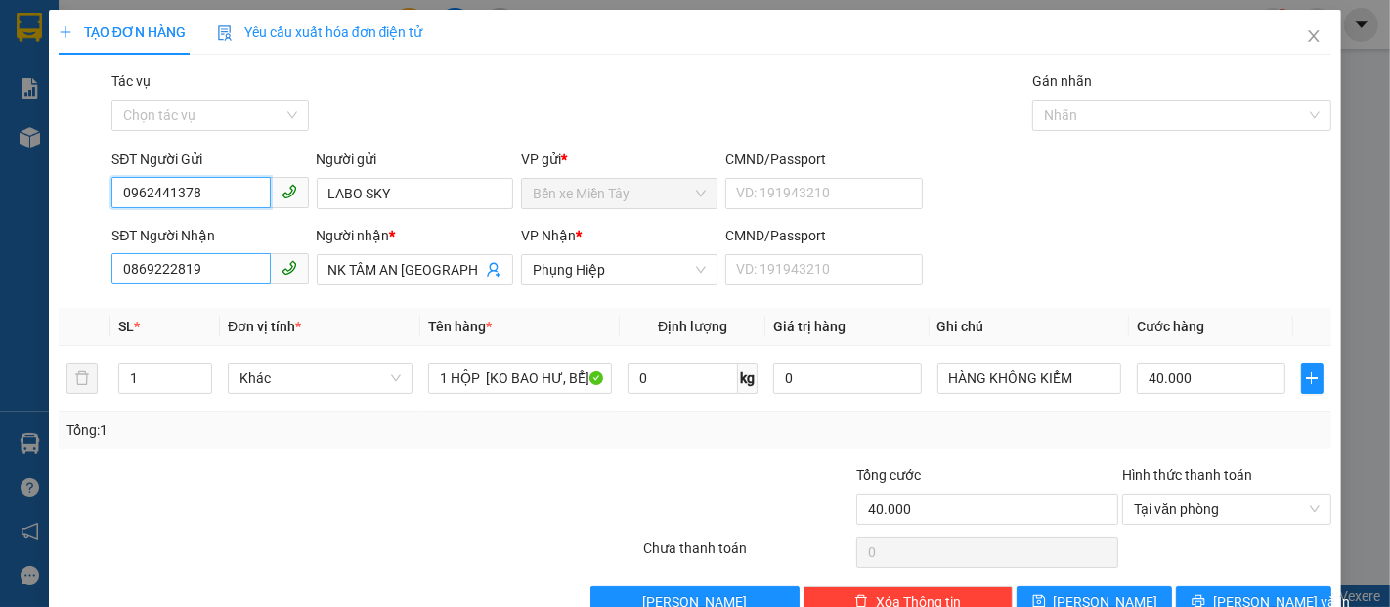
type input "0962441378"
click at [226, 262] on input "0869222819" at bounding box center [190, 268] width 158 height 31
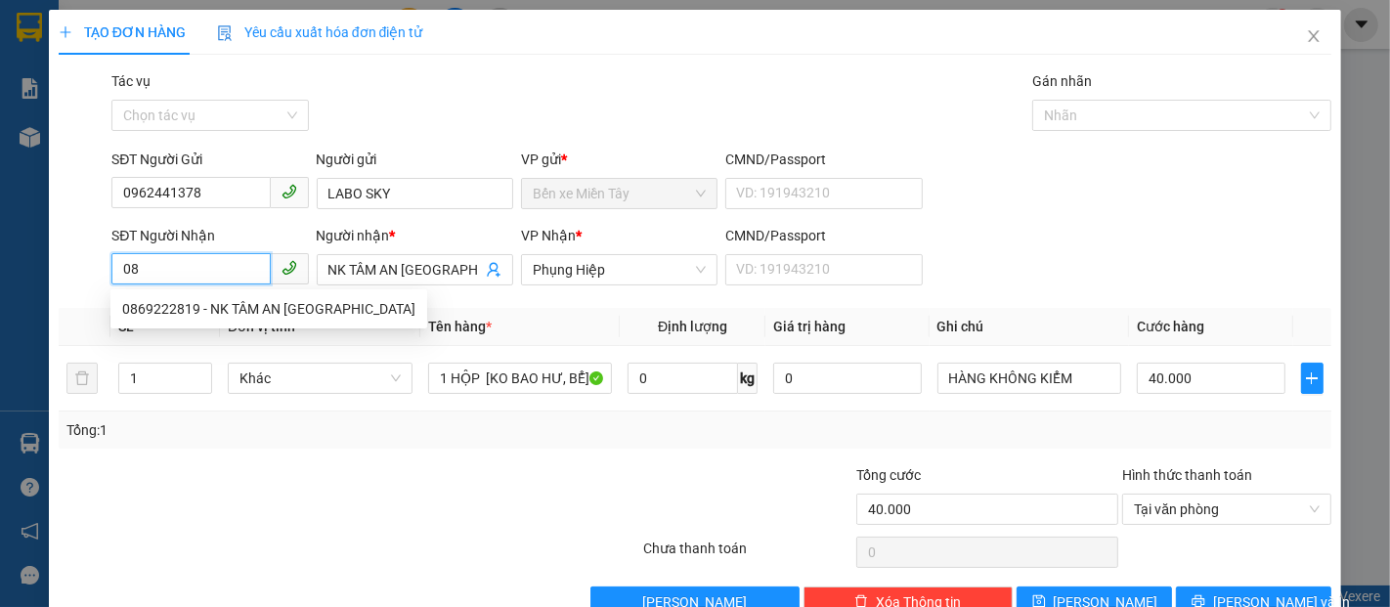
type input "0"
click at [344, 311] on div "02996516123 - NK [GEOGRAPHIC_DATA] [GEOGRAPHIC_DATA]" at bounding box center [314, 309] width 384 height 22
type input "02996516123"
type input "NK [GEOGRAPHIC_DATA] [GEOGRAPHIC_DATA]"
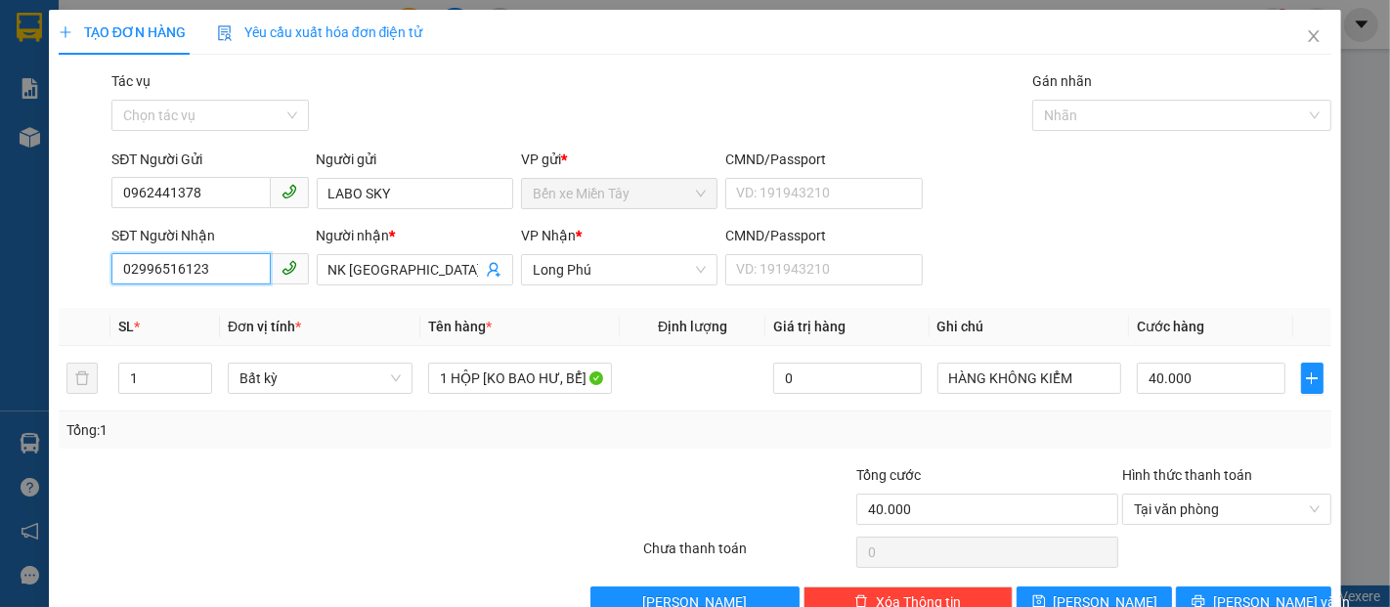
scroll to position [47, 0]
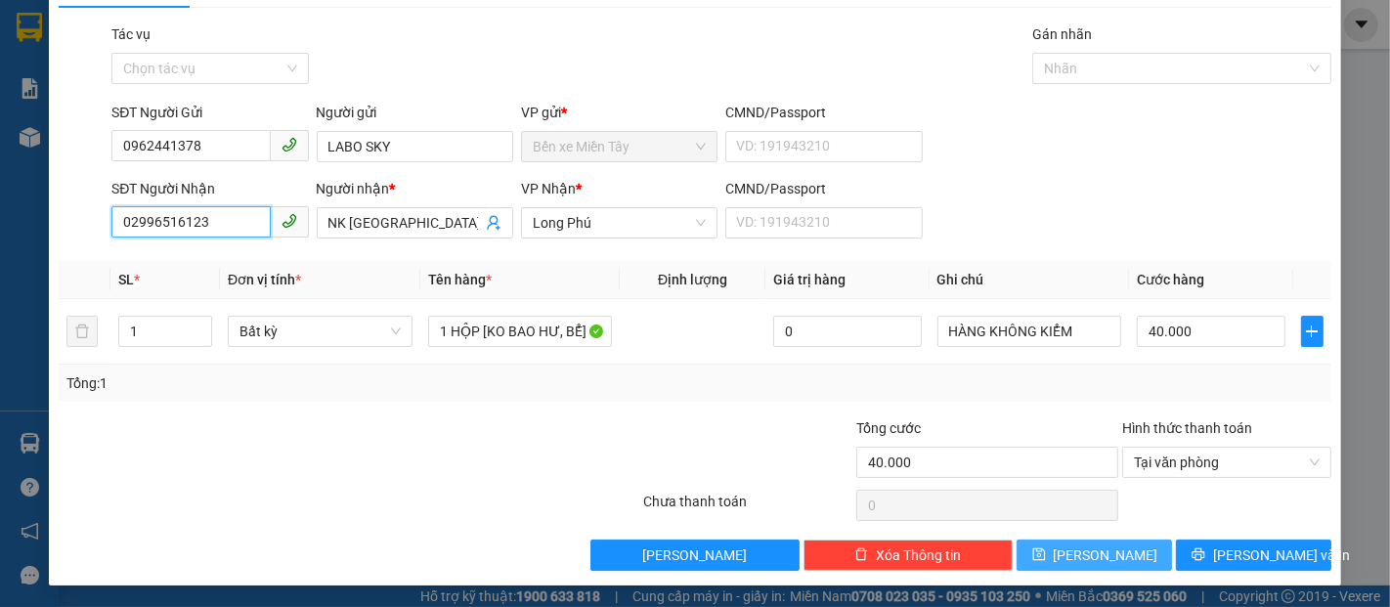
type input "02996516123"
click at [1110, 554] on button "[PERSON_NAME]" at bounding box center [1094, 555] width 155 height 31
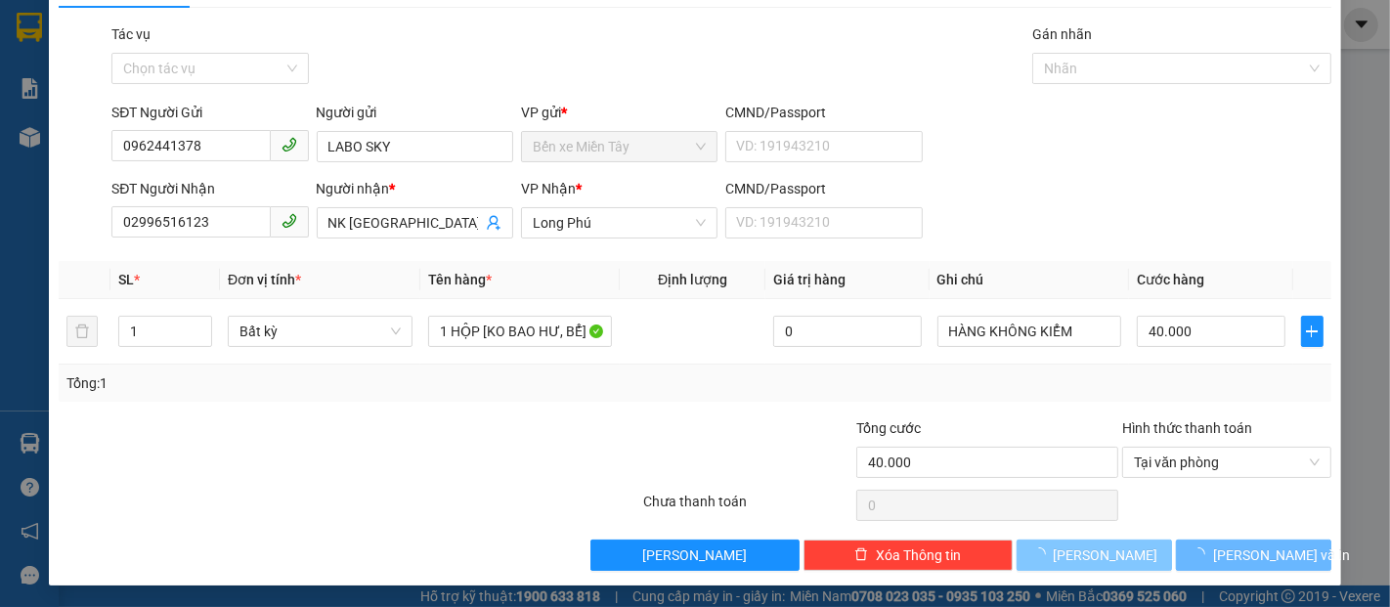
type input "0"
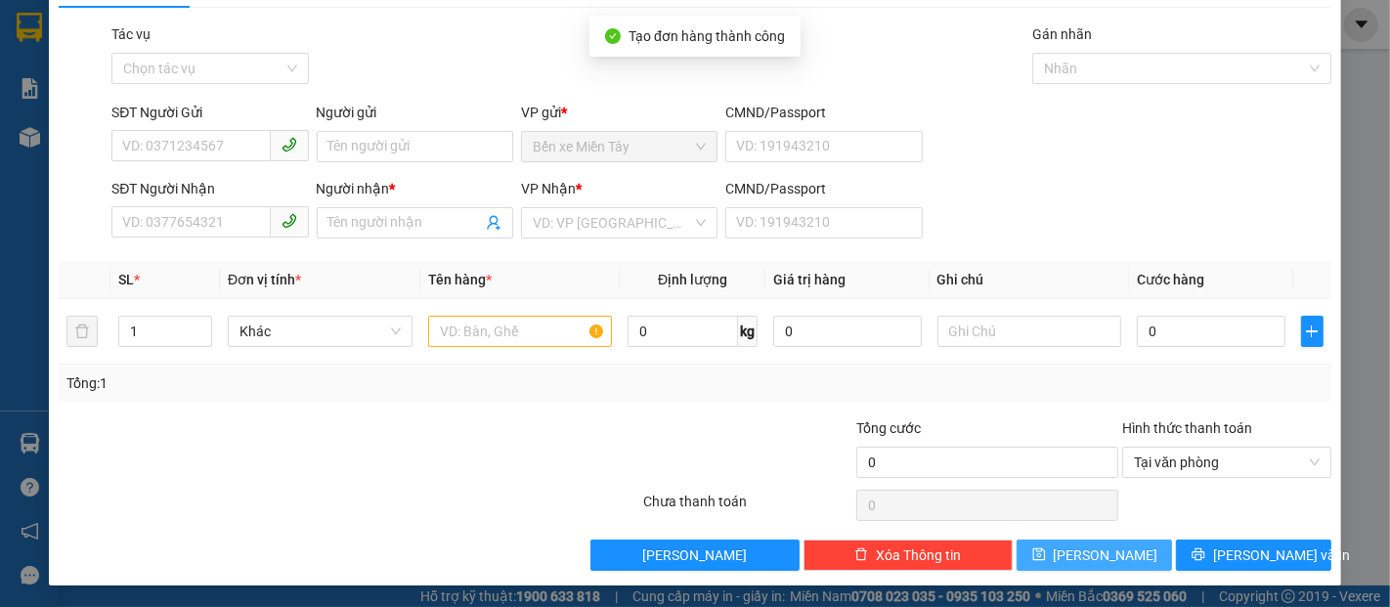
click at [1110, 554] on button "[PERSON_NAME]" at bounding box center [1094, 555] width 155 height 31
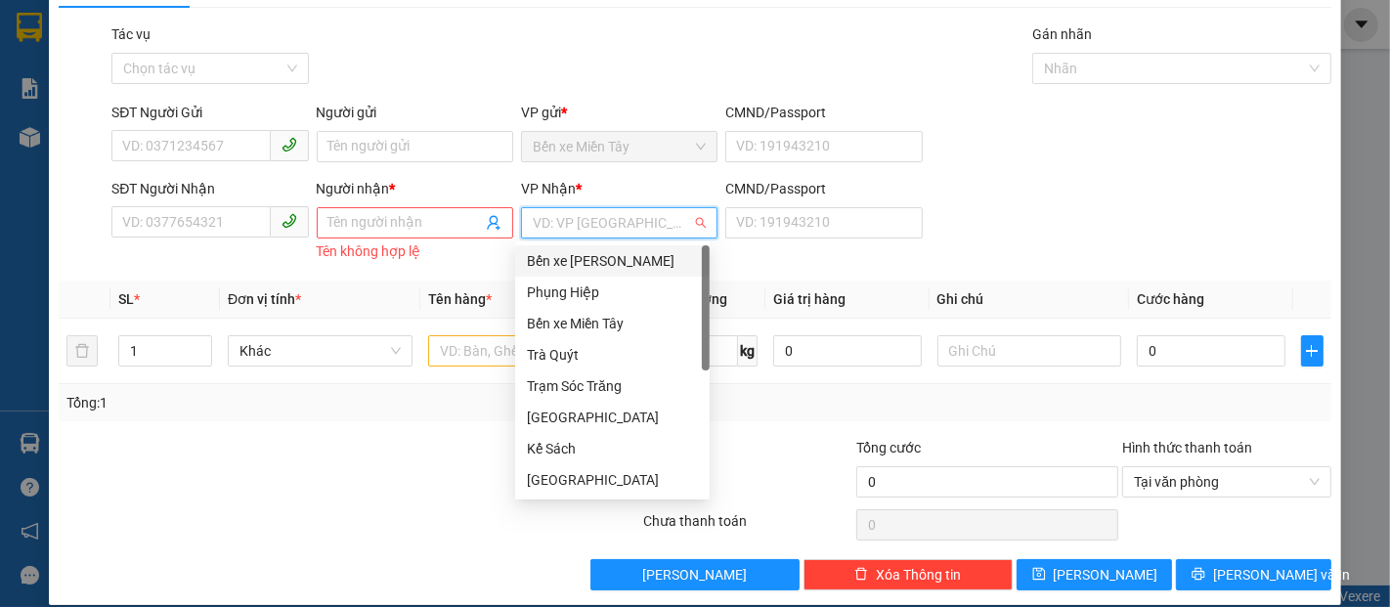
click at [613, 216] on input "search" at bounding box center [612, 222] width 159 height 29
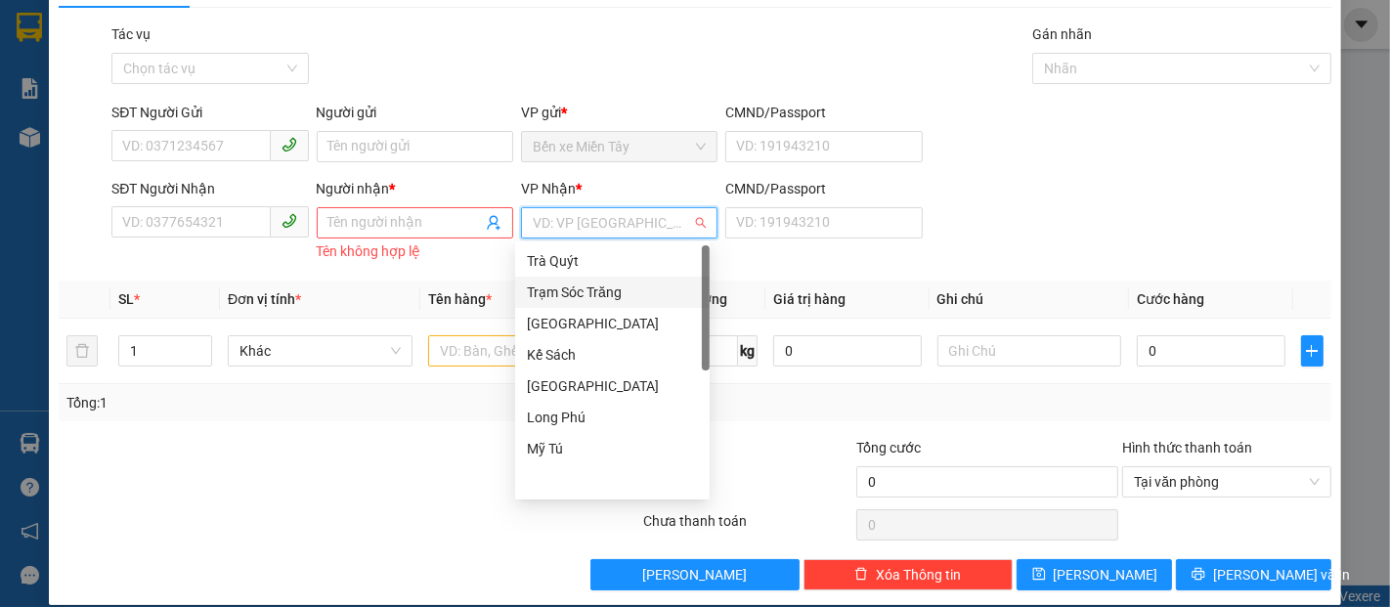
scroll to position [0, 0]
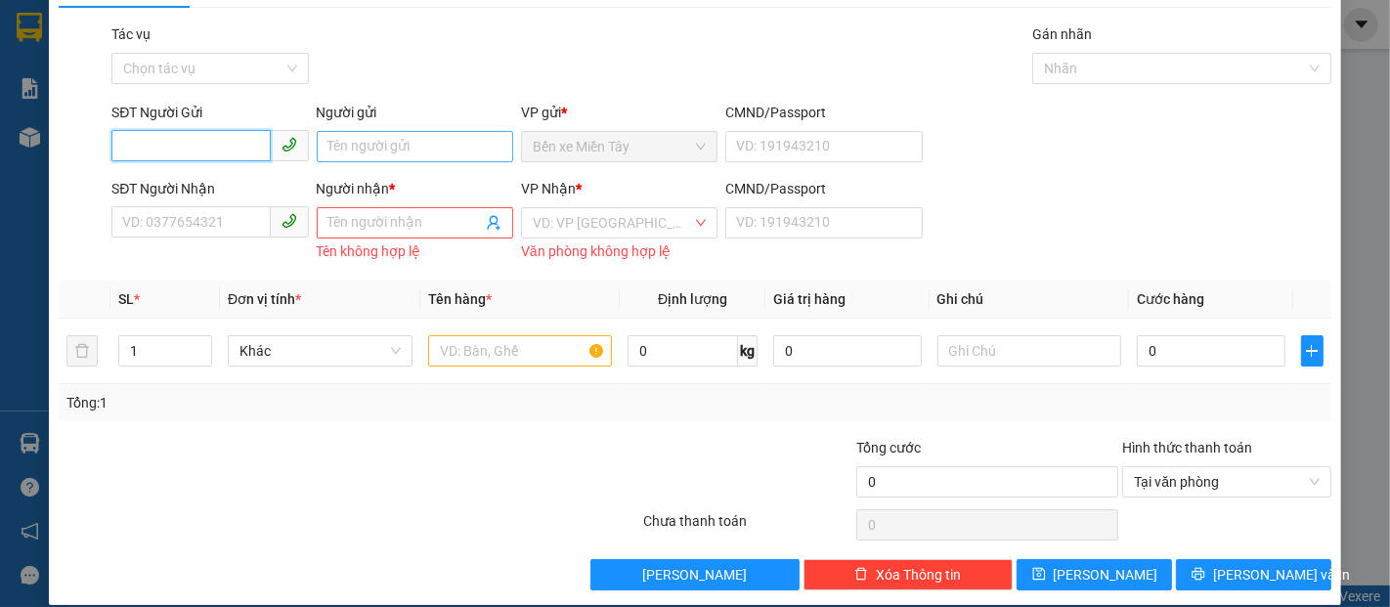
drag, startPoint x: 209, startPoint y: 140, endPoint x: 333, endPoint y: 139, distance: 124.1
click at [209, 142] on input "SĐT Người Gửi" at bounding box center [190, 145] width 158 height 31
click at [234, 137] on input "SĐT Người Gửi" at bounding box center [190, 145] width 158 height 31
type input "0967904890"
drag, startPoint x: 239, startPoint y: 189, endPoint x: 231, endPoint y: 202, distance: 16.3
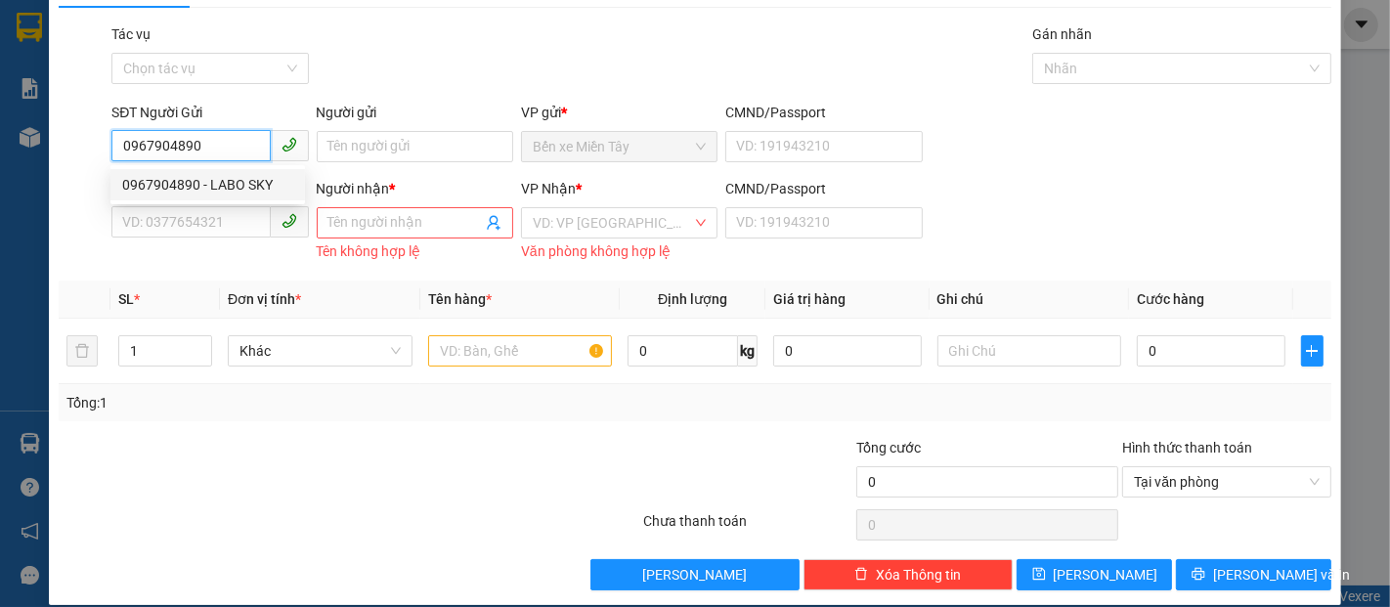
click at [239, 188] on div "0967904890 - LABO SKY" at bounding box center [207, 185] width 171 height 22
type input "LABO SKY"
type input "0393509009"
type input "NK [GEOGRAPHIC_DATA] TÂM AN"
type input "40.000"
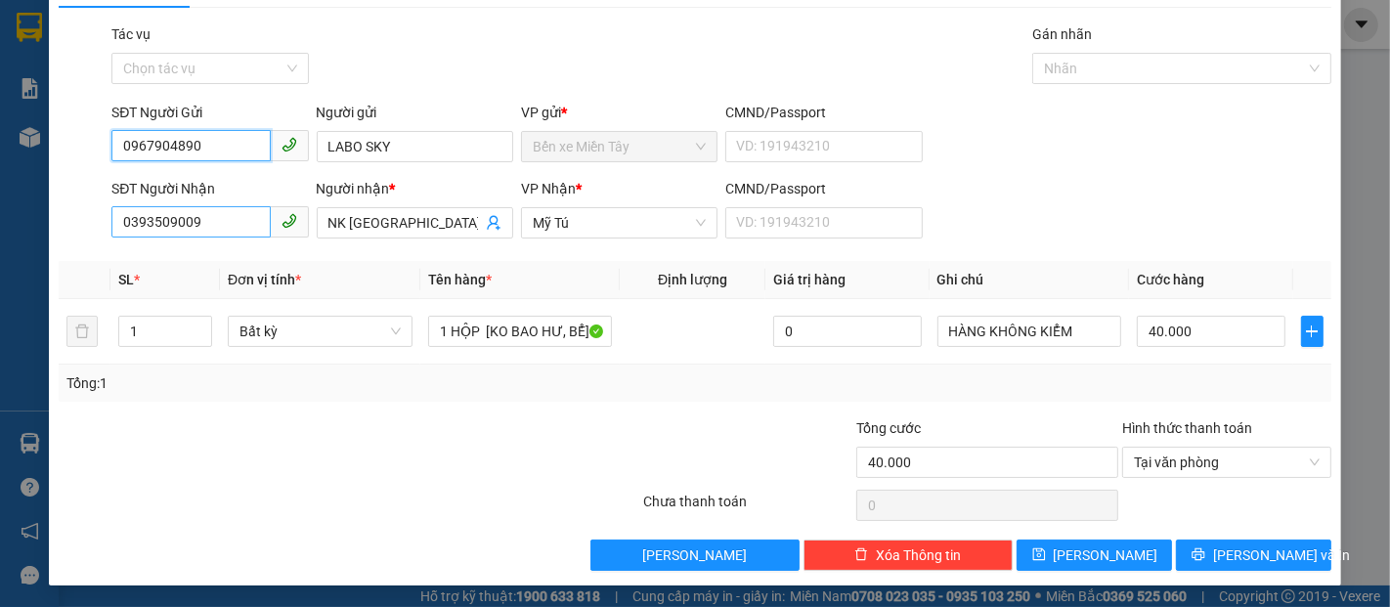
type input "0967904890"
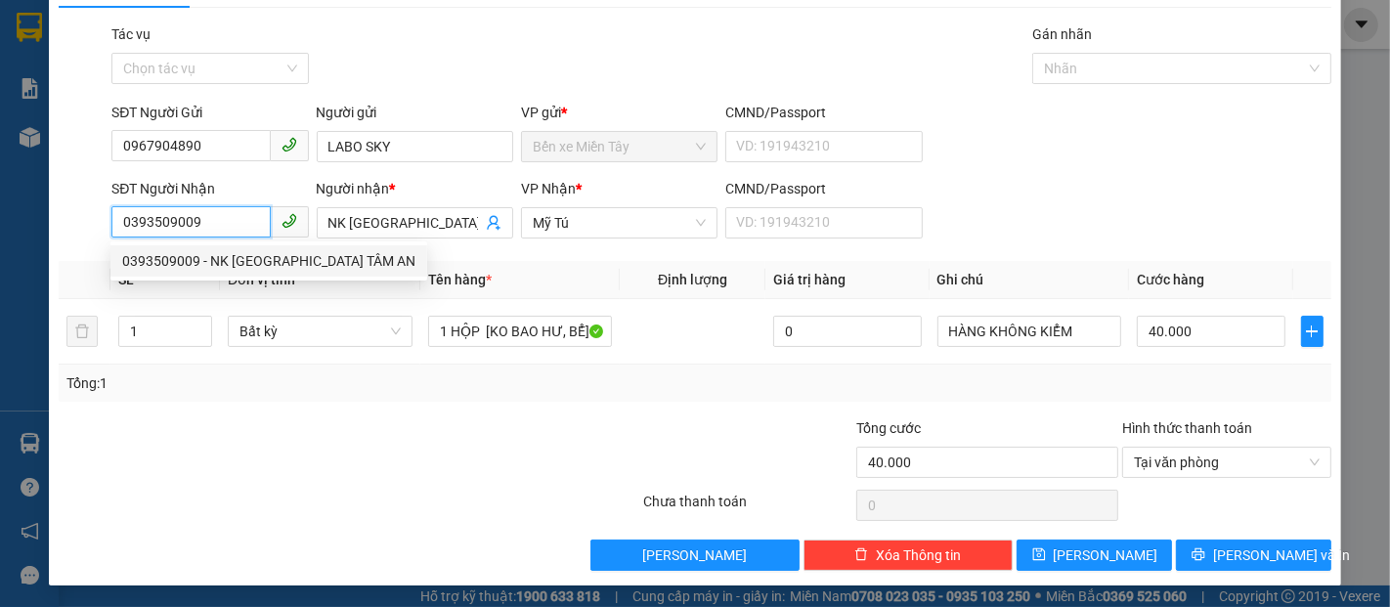
drag, startPoint x: 265, startPoint y: 217, endPoint x: 0, endPoint y: 235, distance: 265.5
click at [2, 231] on div "TẠO ĐƠN HÀNG Yêu cầu xuất hóa đơn điện tử Transit Pickup Surcharge Ids Transit …" at bounding box center [695, 303] width 1390 height 607
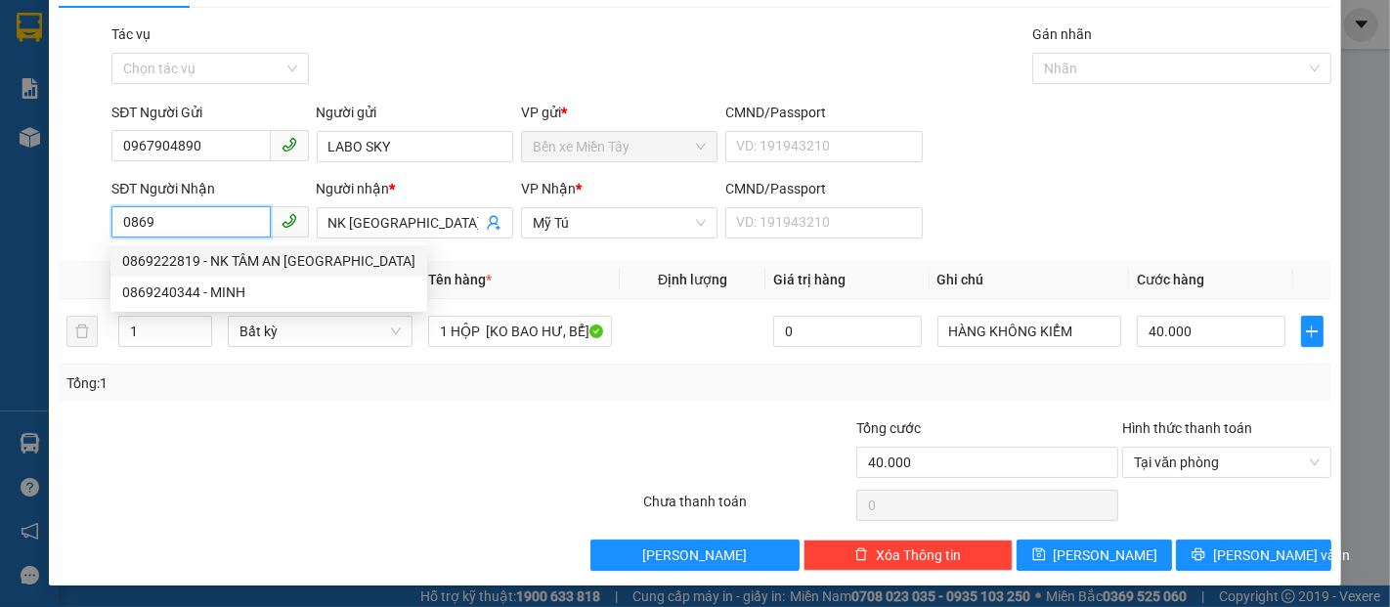
click at [264, 250] on div "0869222819 - NK TÂM AN [GEOGRAPHIC_DATA]" at bounding box center [268, 261] width 293 height 22
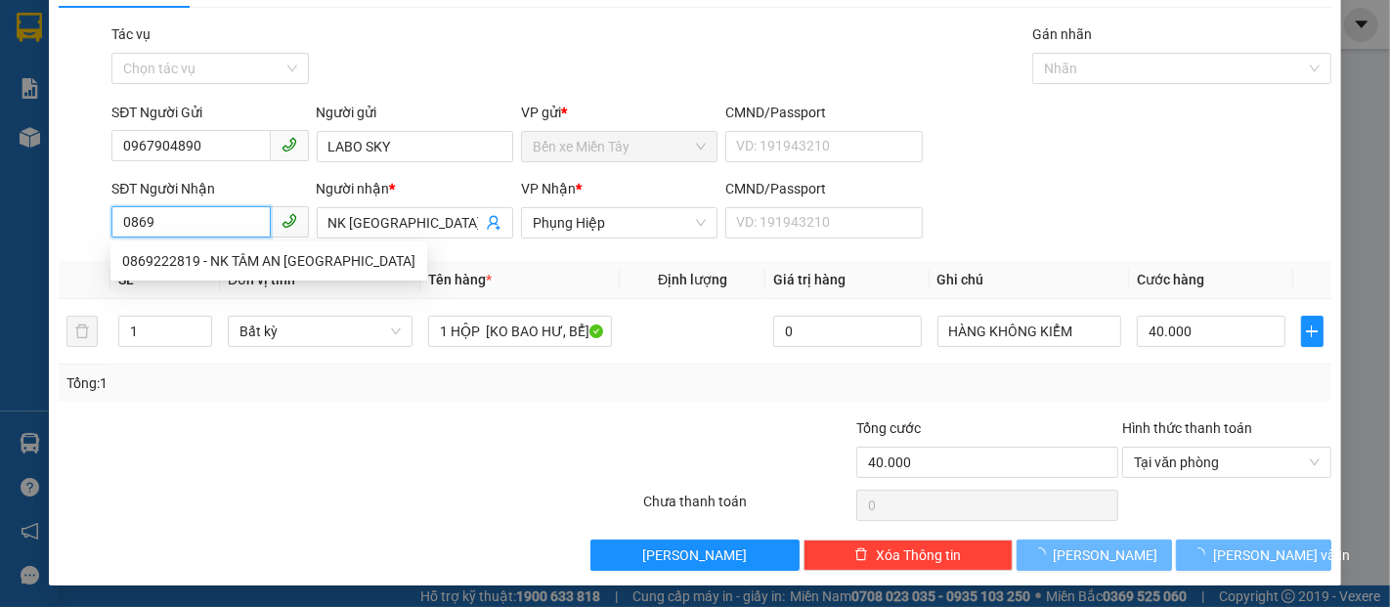
type input "0869222819"
type input "NK TÂM AN [GEOGRAPHIC_DATA]"
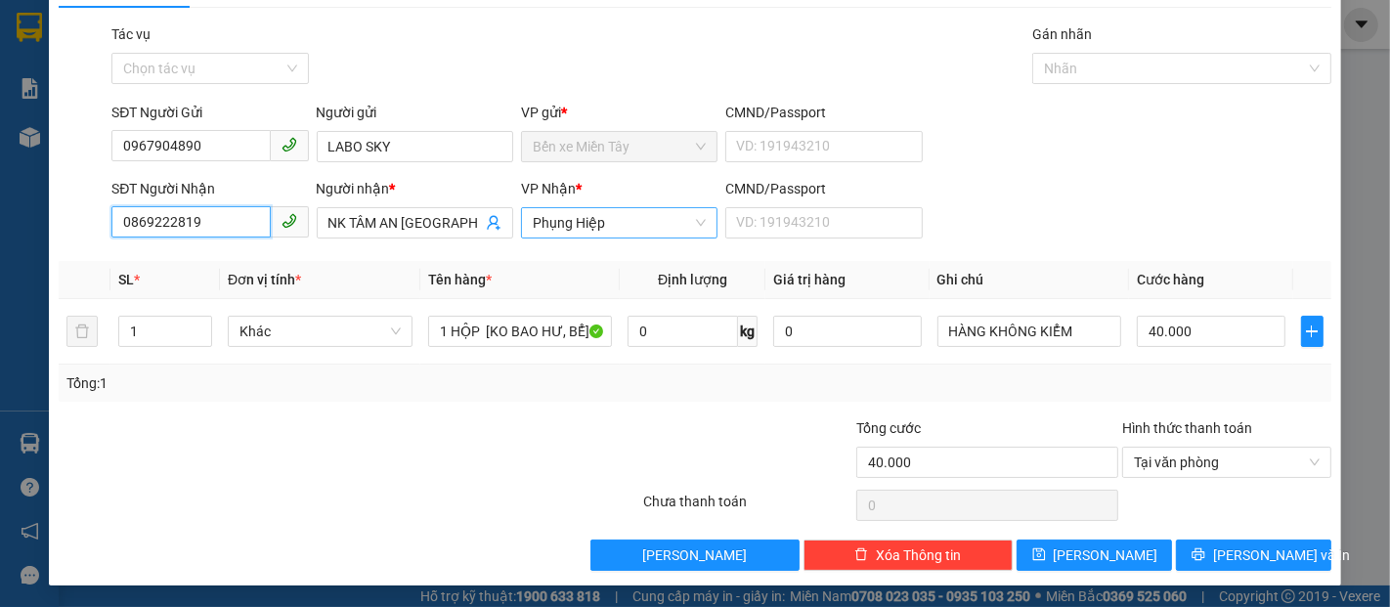
drag, startPoint x: 657, startPoint y: 217, endPoint x: 602, endPoint y: 205, distance: 56.0
click at [500, 217] on div "SĐT Người Nhận 0869222819 0869222819 Người nhận * NK TÂM AN ĐẠI NGÃI VP Nhận * …" at bounding box center [722, 212] width 1228 height 68
drag, startPoint x: 631, startPoint y: 219, endPoint x: 576, endPoint y: 226, distance: 56.1
click at [495, 239] on div "SĐT Người Nhận 0869222819 0869222819 Người nhận * NK TÂM AN ĐẠI NGÃI VP Nhận * …" at bounding box center [722, 212] width 1228 height 68
click at [619, 218] on span "Phụng Hiệp" at bounding box center [619, 222] width 173 height 29
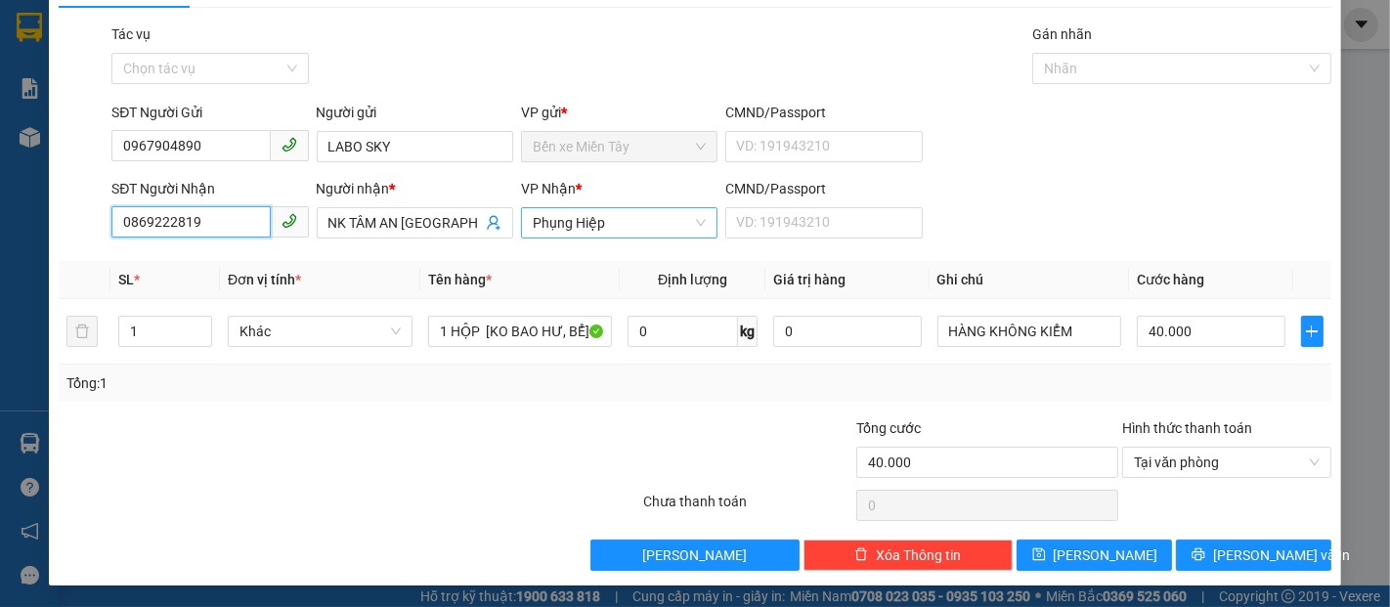
type input "0869222819"
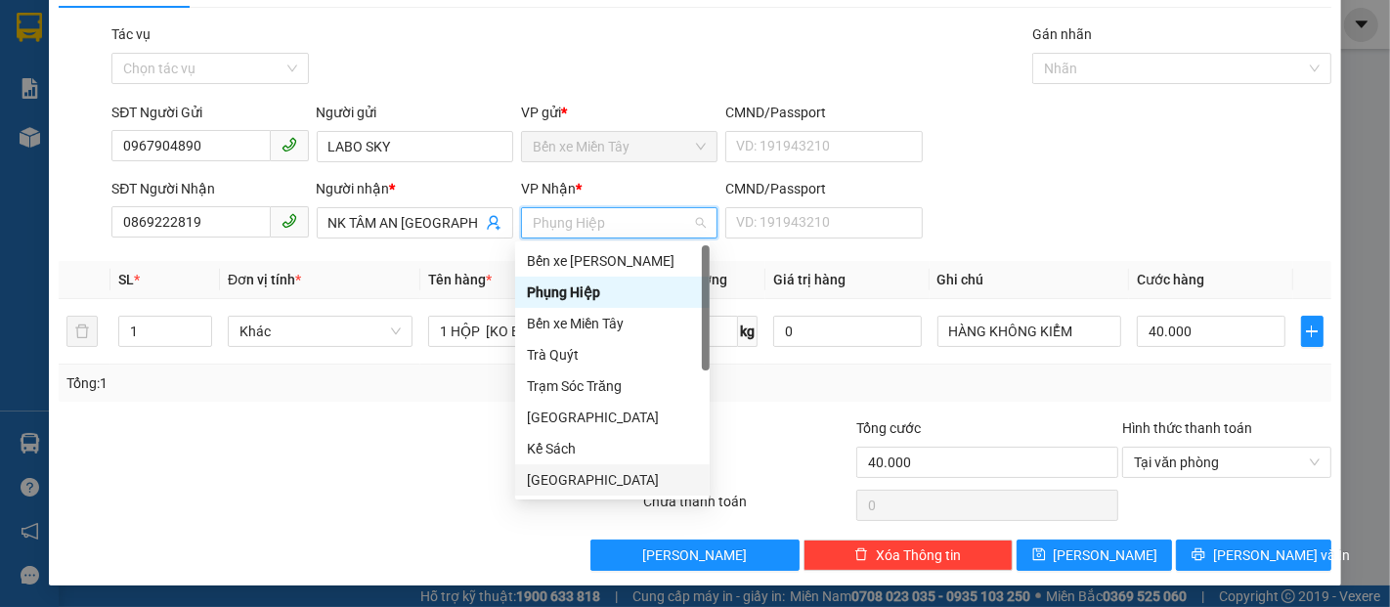
click at [590, 485] on div "[GEOGRAPHIC_DATA]" at bounding box center [612, 480] width 171 height 22
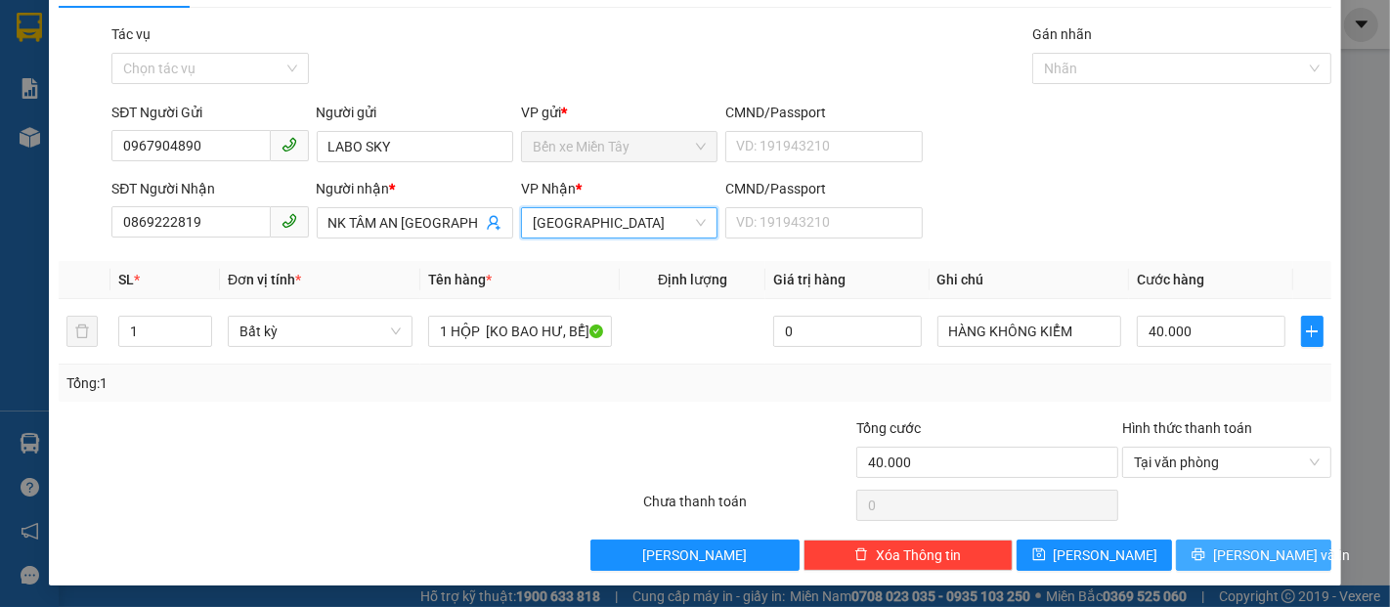
click at [1200, 550] on icon "printer" at bounding box center [1199, 554] width 14 height 14
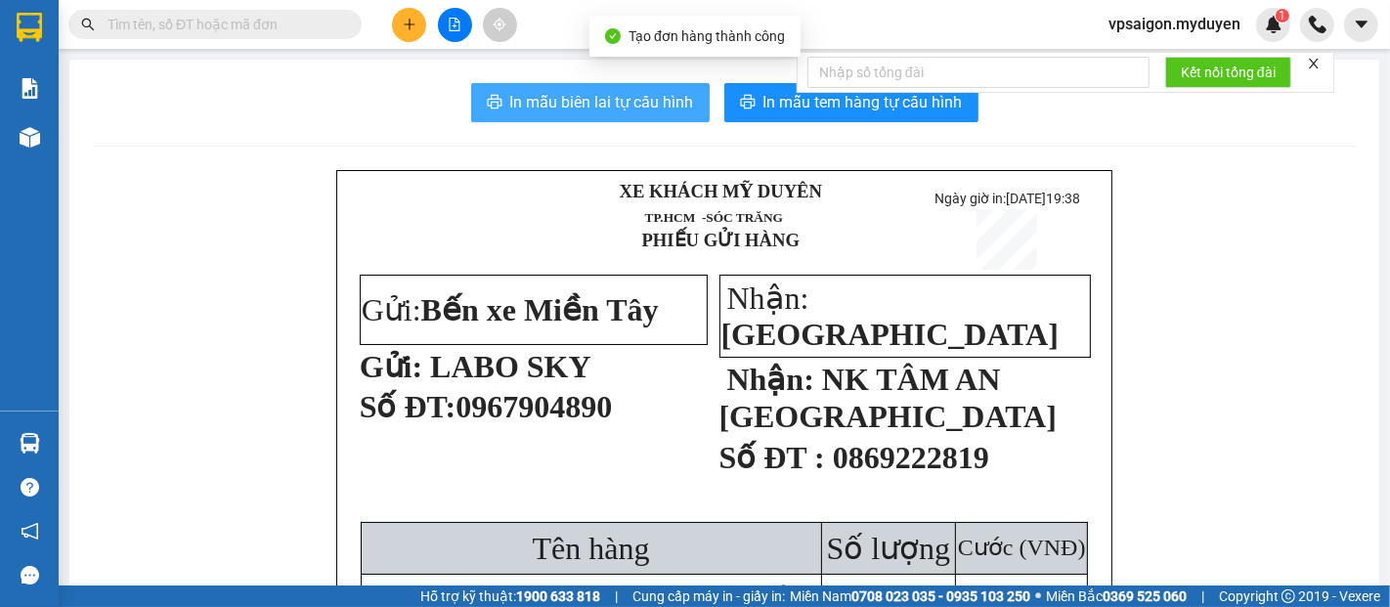
click at [650, 103] on span "In mẫu biên lai tự cấu hình" at bounding box center [602, 102] width 184 height 24
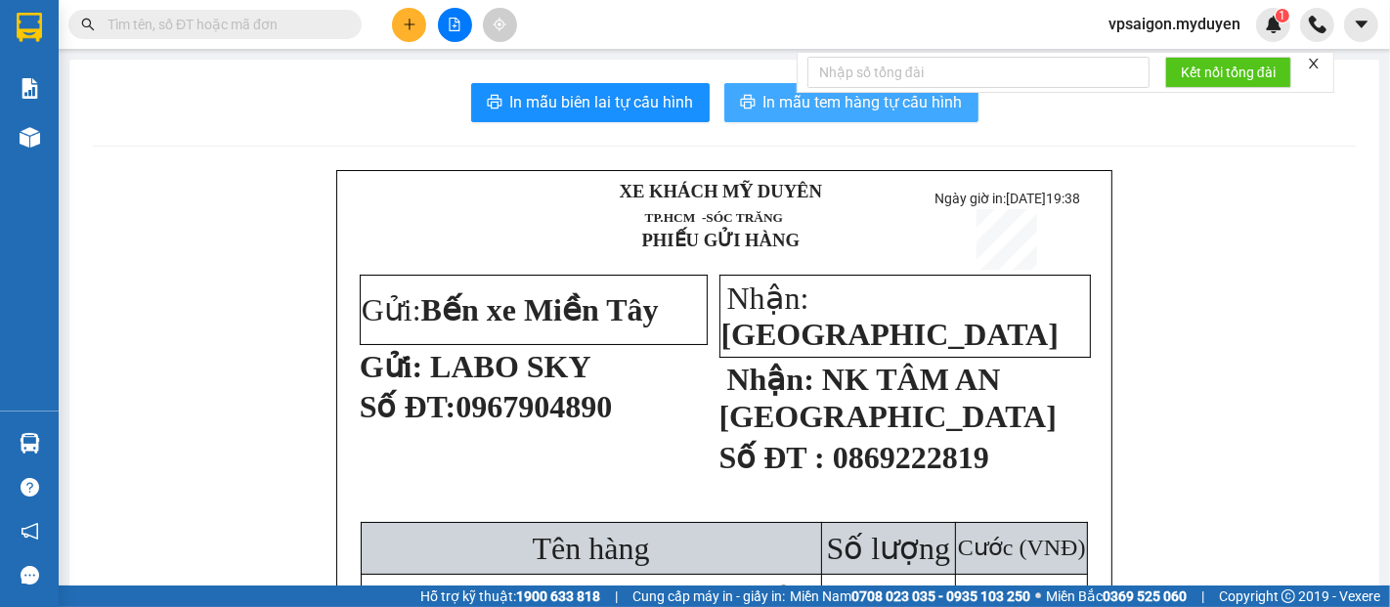
drag, startPoint x: 831, startPoint y: 110, endPoint x: 851, endPoint y: 235, distance: 125.8
click at [831, 109] on span "In mẫu tem hàng tự cấu hình" at bounding box center [862, 102] width 199 height 24
click at [407, 29] on icon "plus" at bounding box center [410, 25] width 14 height 14
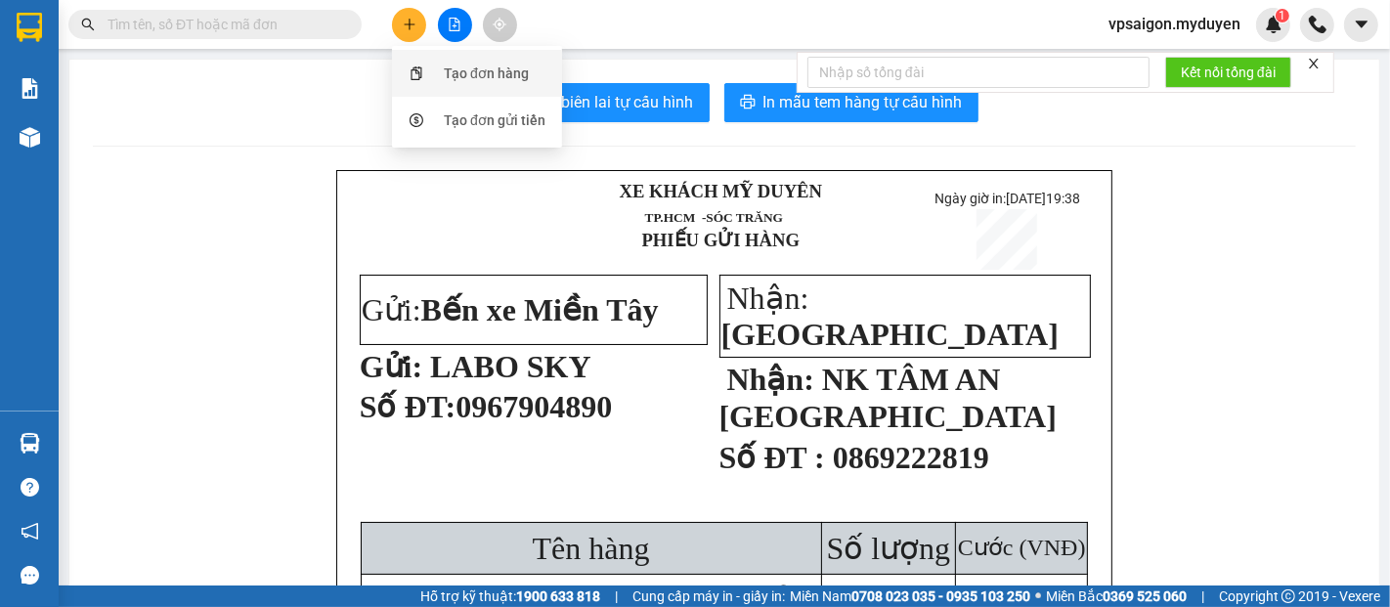
click at [509, 78] on div "Tạo đơn hàng" at bounding box center [486, 74] width 85 height 22
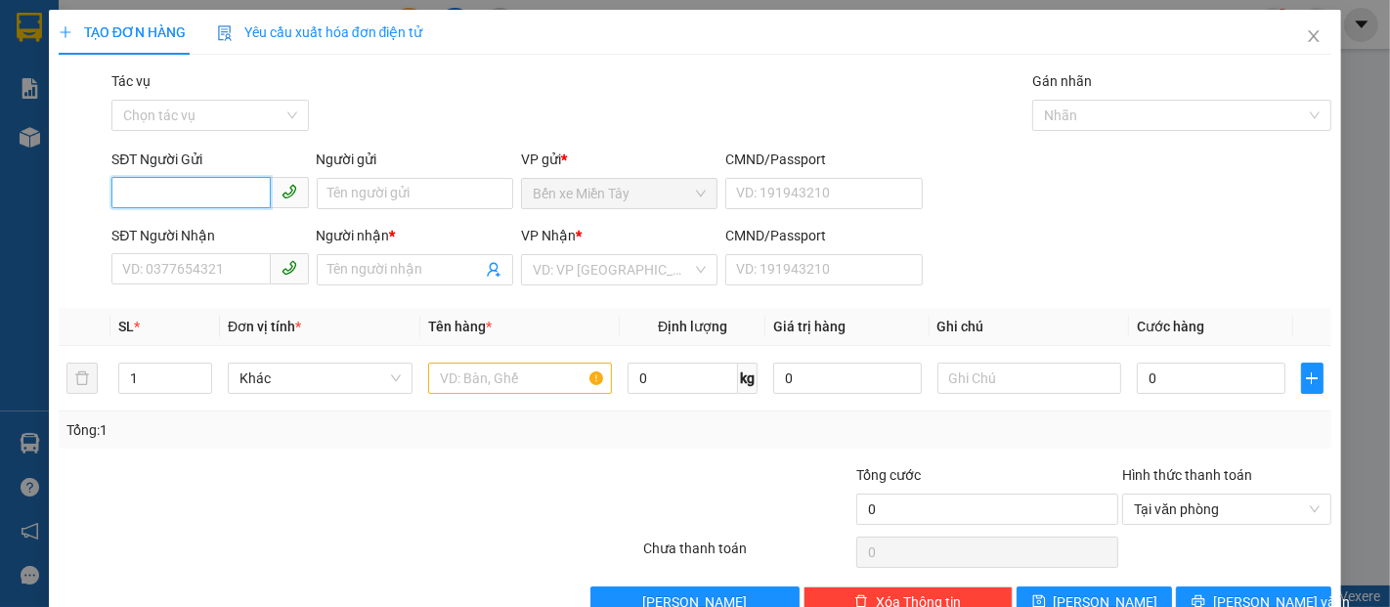
click at [219, 191] on input "SĐT Người Gửi" at bounding box center [190, 192] width 158 height 31
click at [237, 225] on div "0967904890 - LABO SKY" at bounding box center [207, 233] width 171 height 22
type input "0967904890"
type input "LABO SKY"
type input "0869222819"
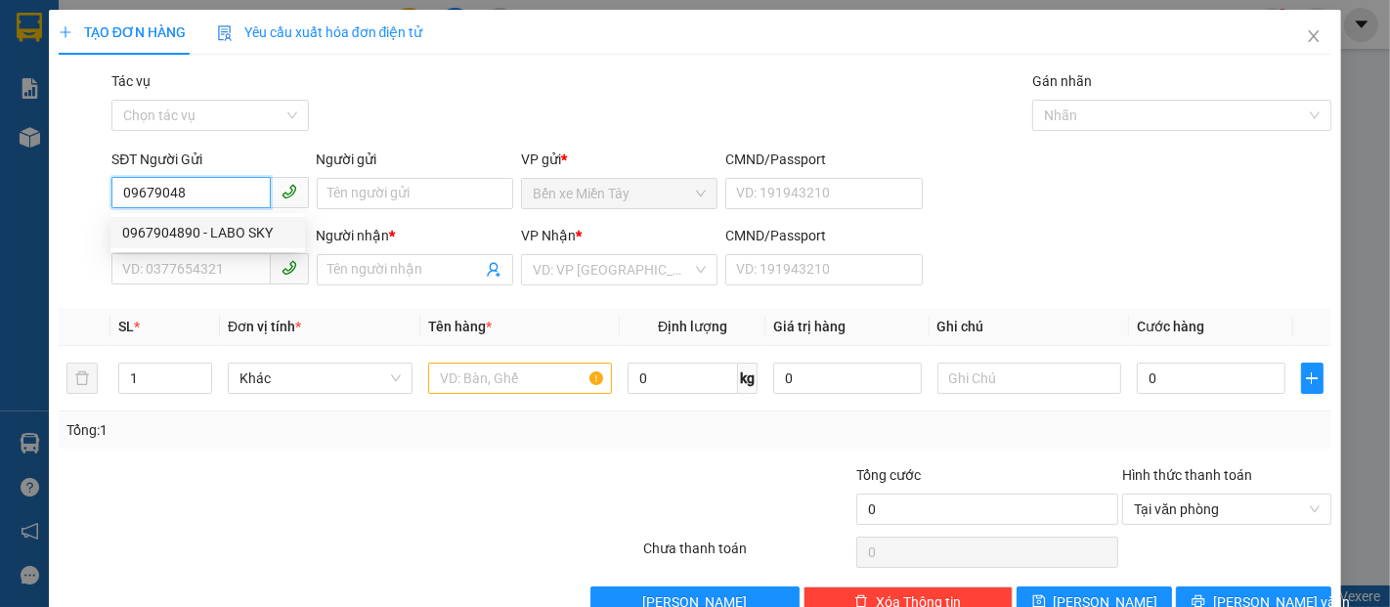
type input "NK TÂM AN [GEOGRAPHIC_DATA]"
type input "40.000"
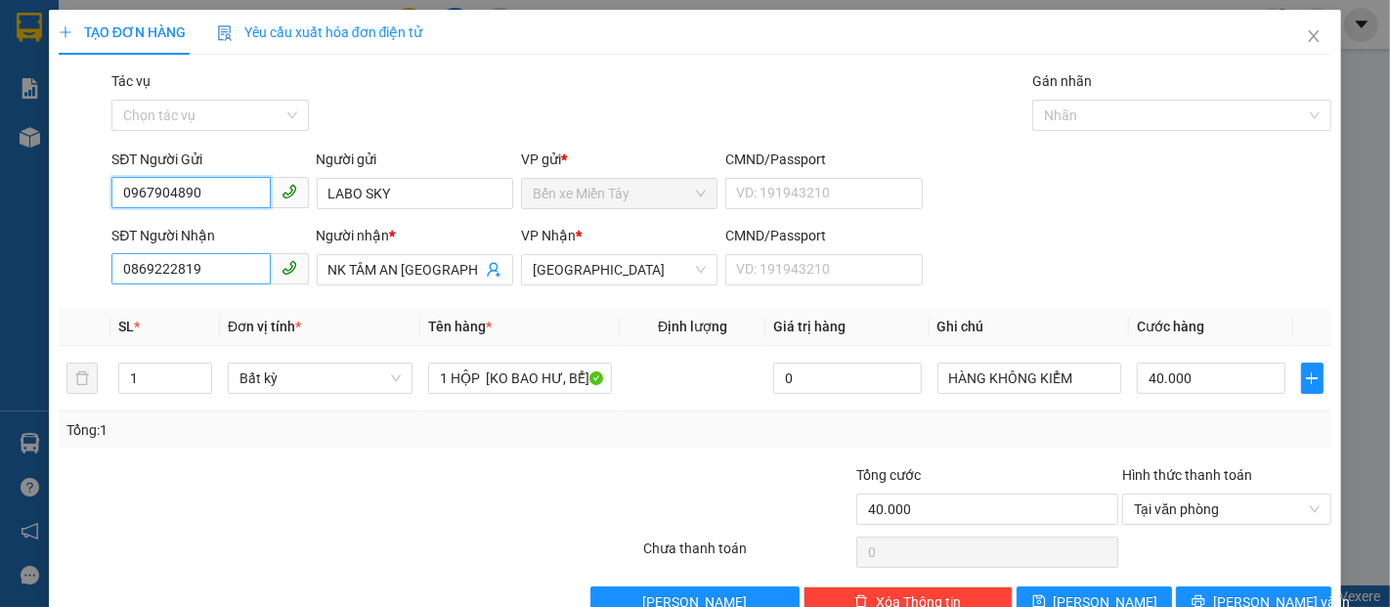
type input "0967904890"
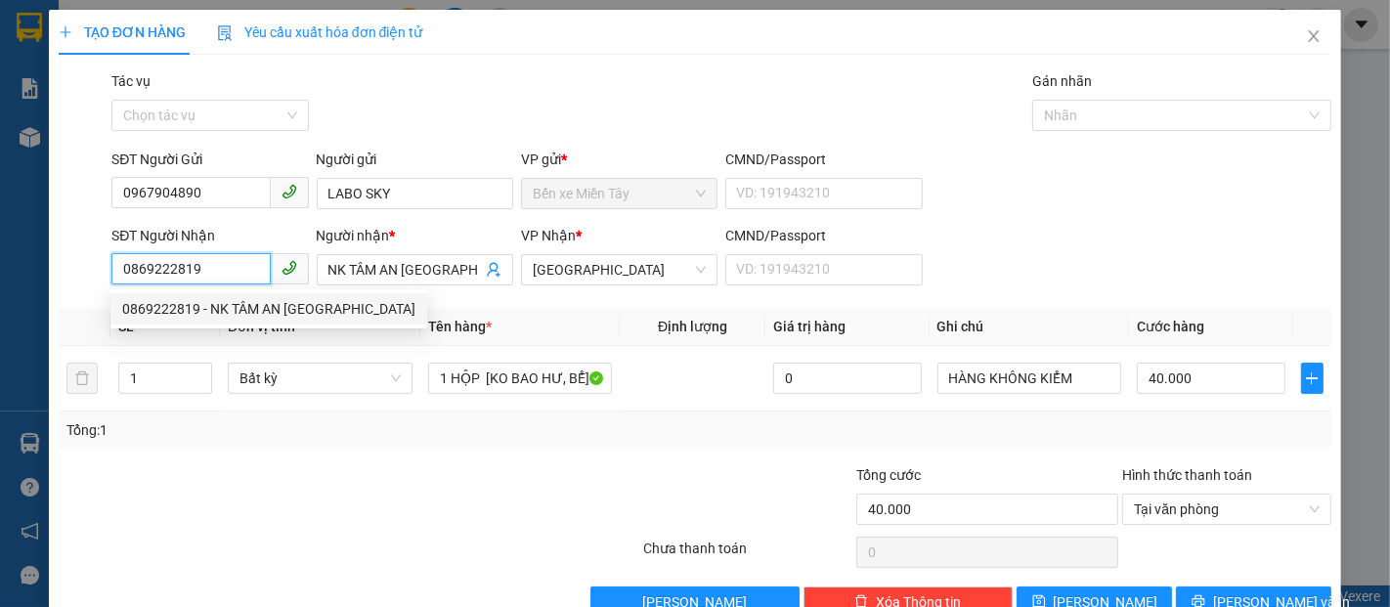
drag, startPoint x: 219, startPoint y: 273, endPoint x: 0, endPoint y: 287, distance: 219.4
click at [0, 287] on div "TẠO ĐƠN HÀNG Yêu cầu xuất hóa đơn điện tử Transit Pickup Surcharge Ids Transit …" at bounding box center [695, 303] width 1390 height 607
click at [226, 298] on div "02996516123 - NK [GEOGRAPHIC_DATA] [GEOGRAPHIC_DATA]" at bounding box center [314, 309] width 384 height 22
type input "02996516123"
type input "NK [GEOGRAPHIC_DATA] [GEOGRAPHIC_DATA]"
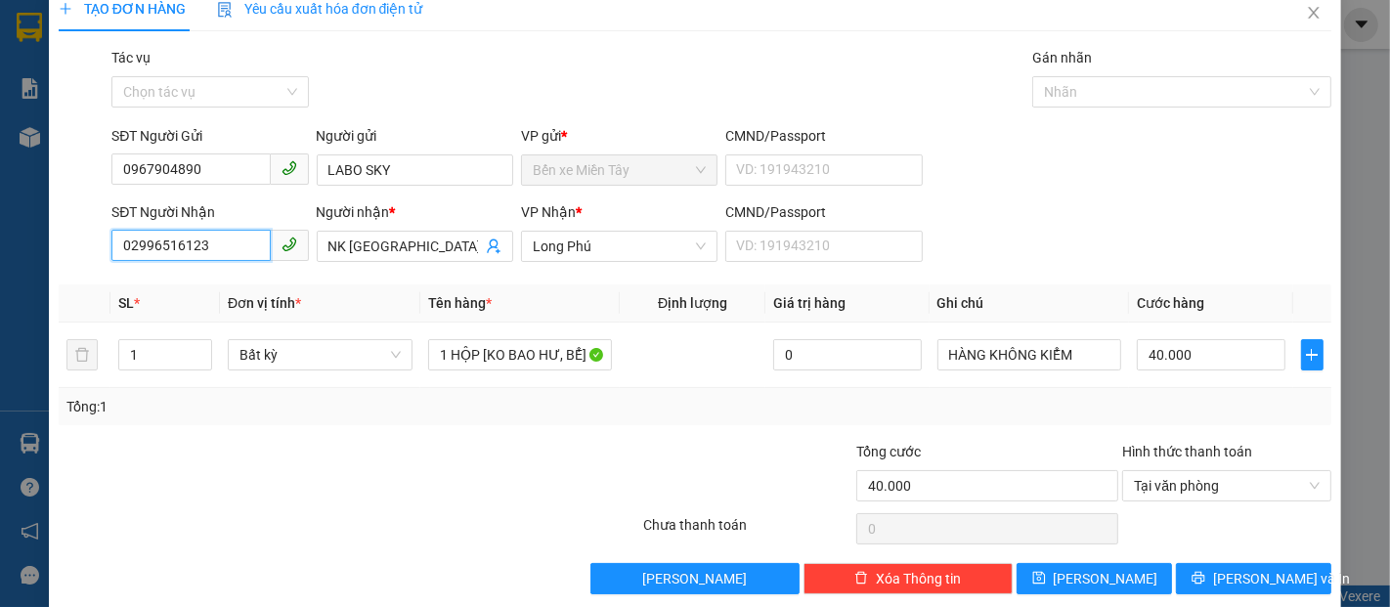
scroll to position [47, 0]
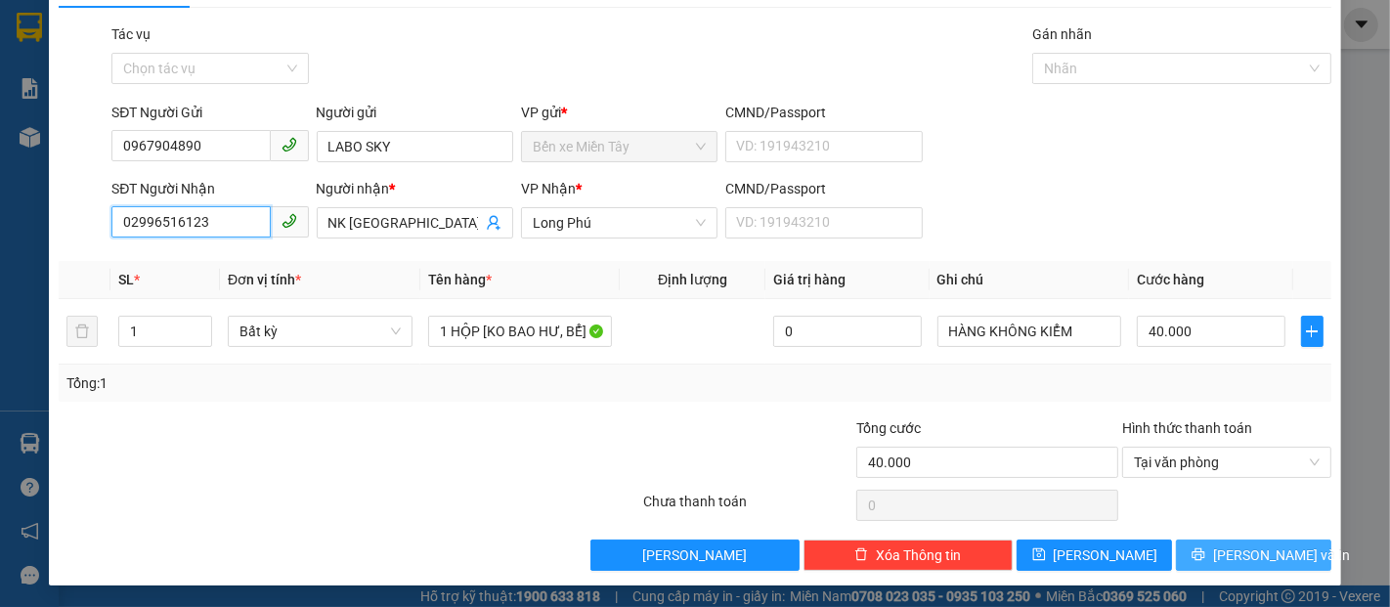
type input "02996516123"
click at [1253, 548] on span "[PERSON_NAME] và In" at bounding box center [1281, 555] width 137 height 22
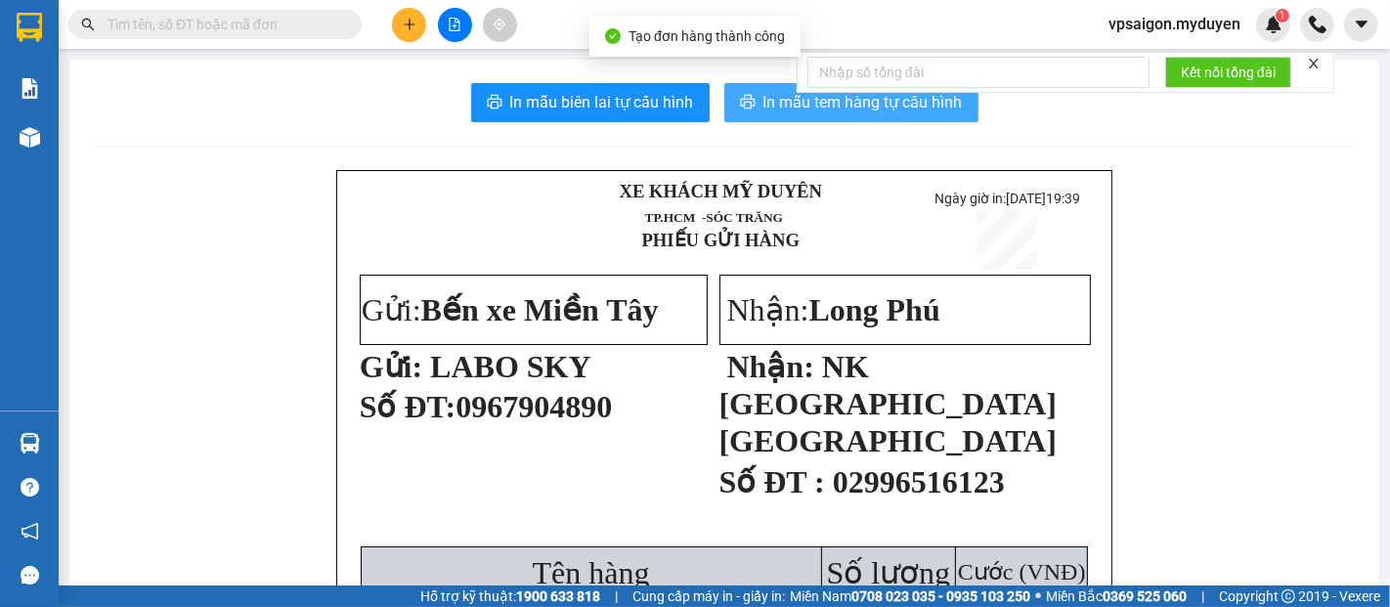
click at [932, 108] on span "In mẫu tem hàng tự cấu hình" at bounding box center [862, 102] width 199 height 24
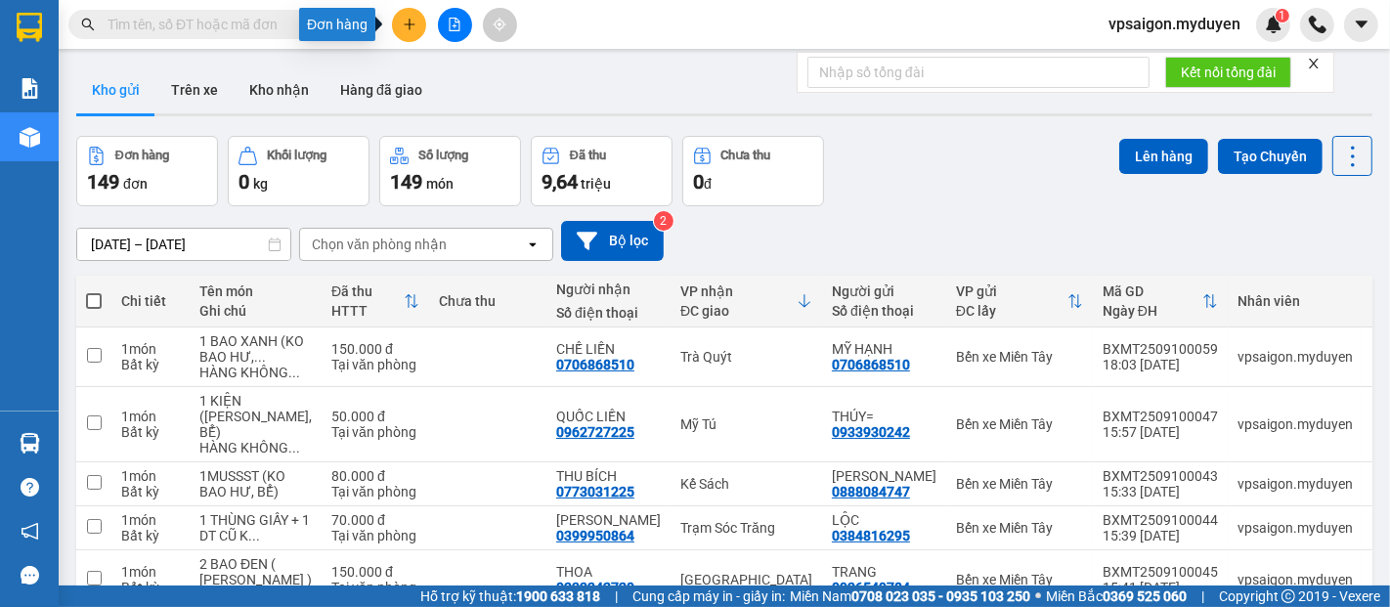
click at [408, 19] on icon "plus" at bounding box center [410, 25] width 14 height 14
click at [292, 94] on button "Kho nhận" at bounding box center [279, 89] width 91 height 47
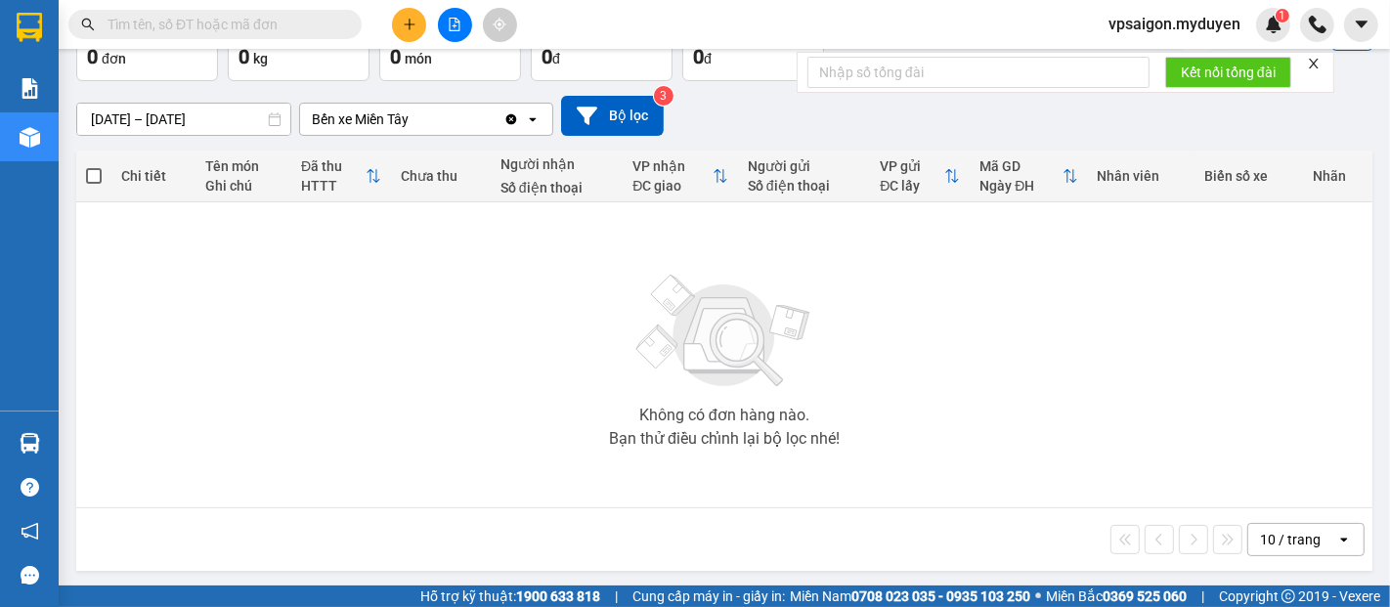
scroll to position [126, 0]
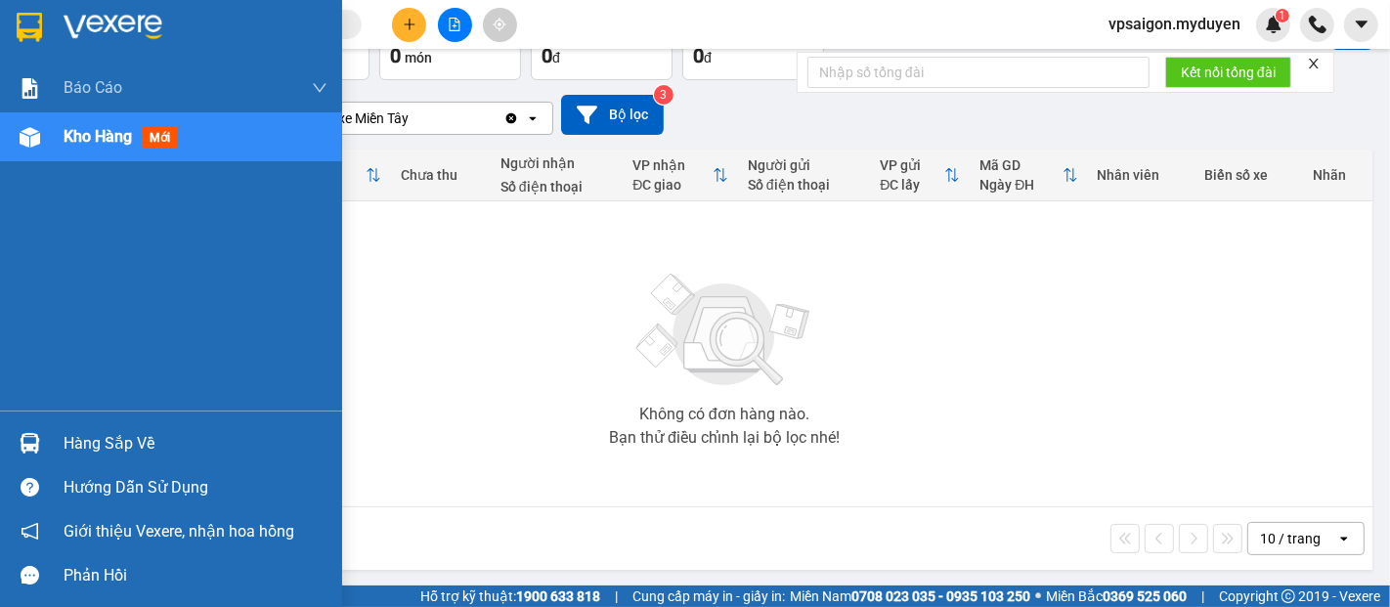
click at [22, 135] on img at bounding box center [30, 137] width 21 height 21
click at [23, 135] on img at bounding box center [30, 137] width 21 height 21
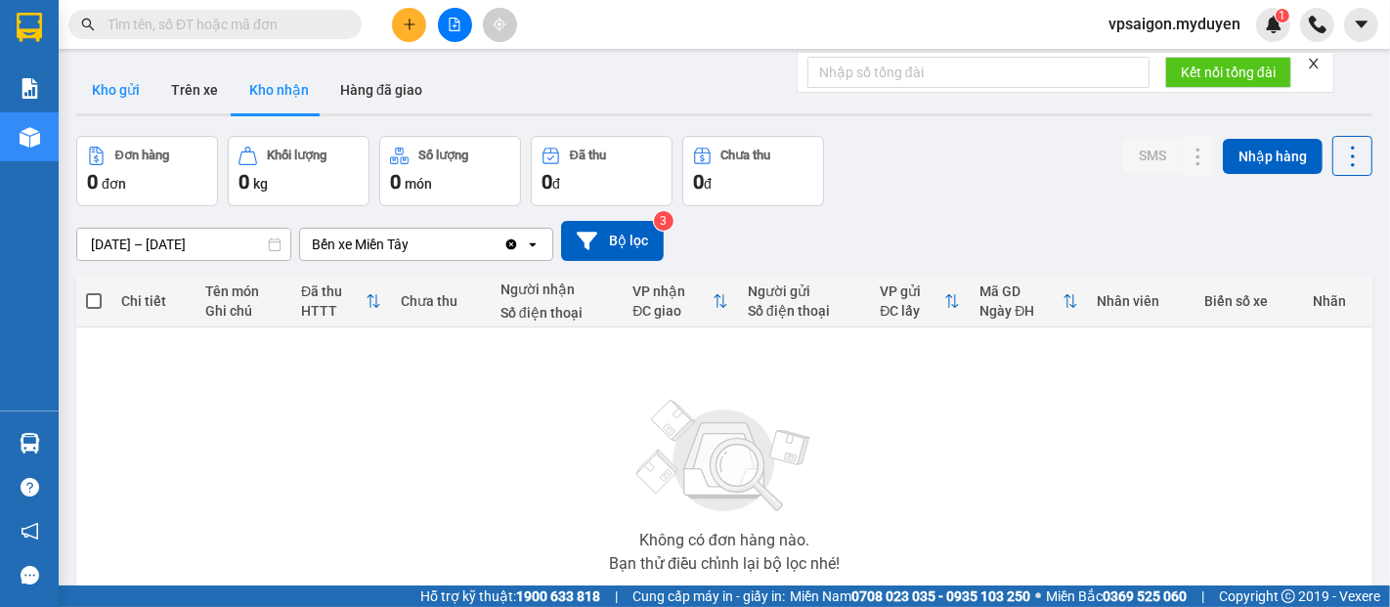
click at [120, 90] on button "Kho gửi" at bounding box center [115, 89] width 79 height 47
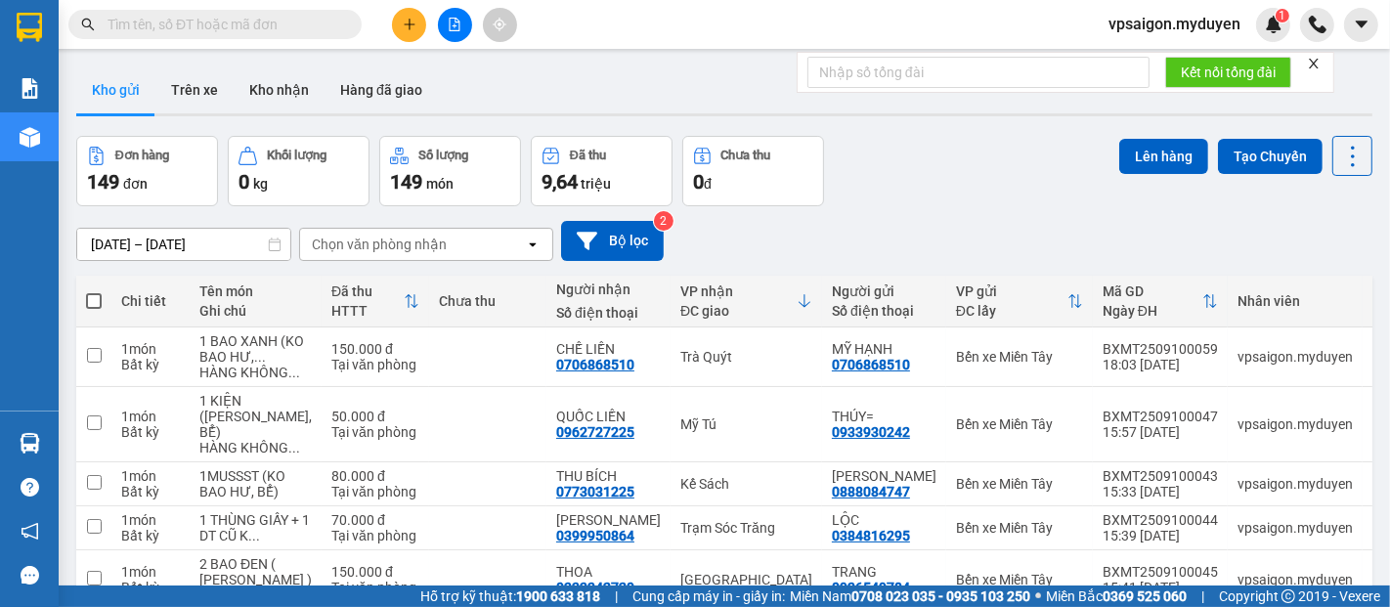
click at [535, 243] on icon at bounding box center [532, 244] width 7 height 4
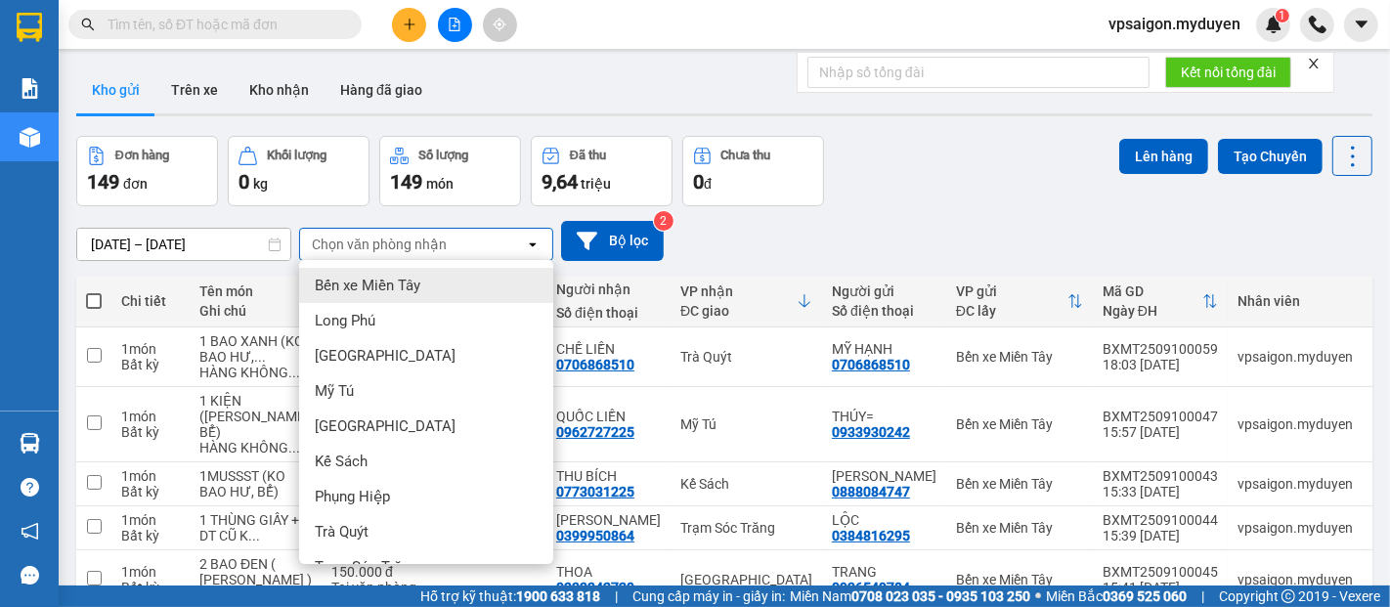
click at [413, 285] on span "Bến xe Miền Tây" at bounding box center [368, 286] width 106 height 20
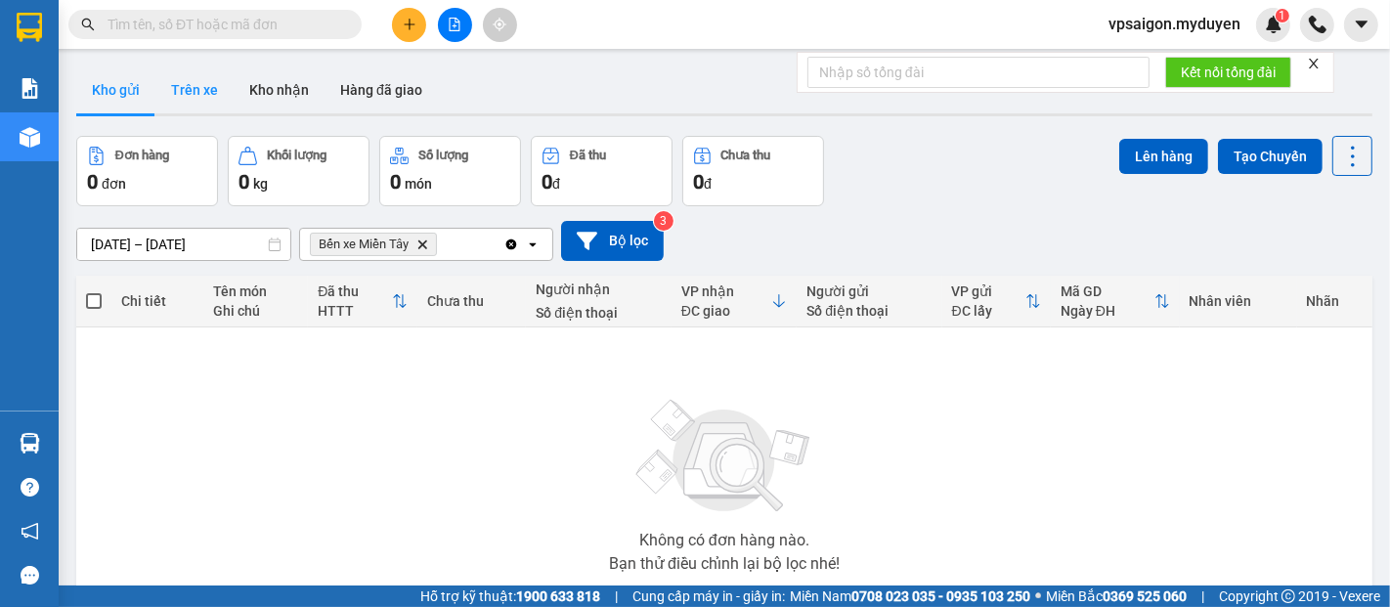
click at [194, 84] on button "Trên xe" at bounding box center [194, 89] width 78 height 47
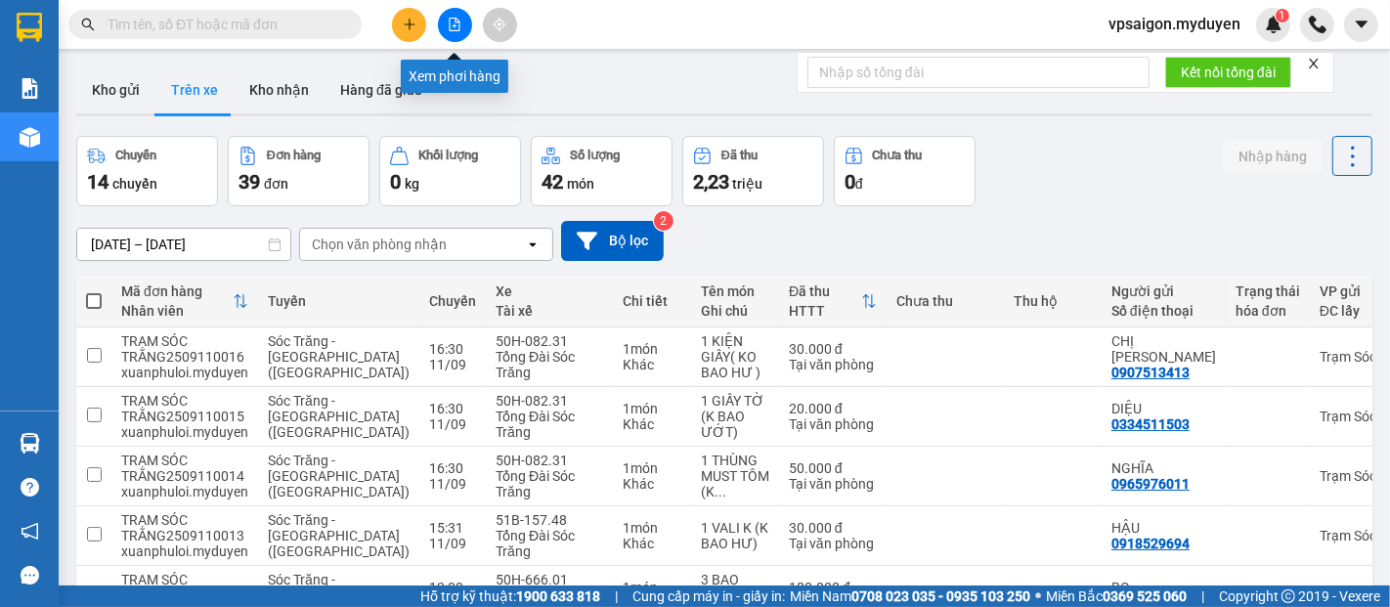
click at [454, 30] on icon "file-add" at bounding box center [455, 25] width 11 height 14
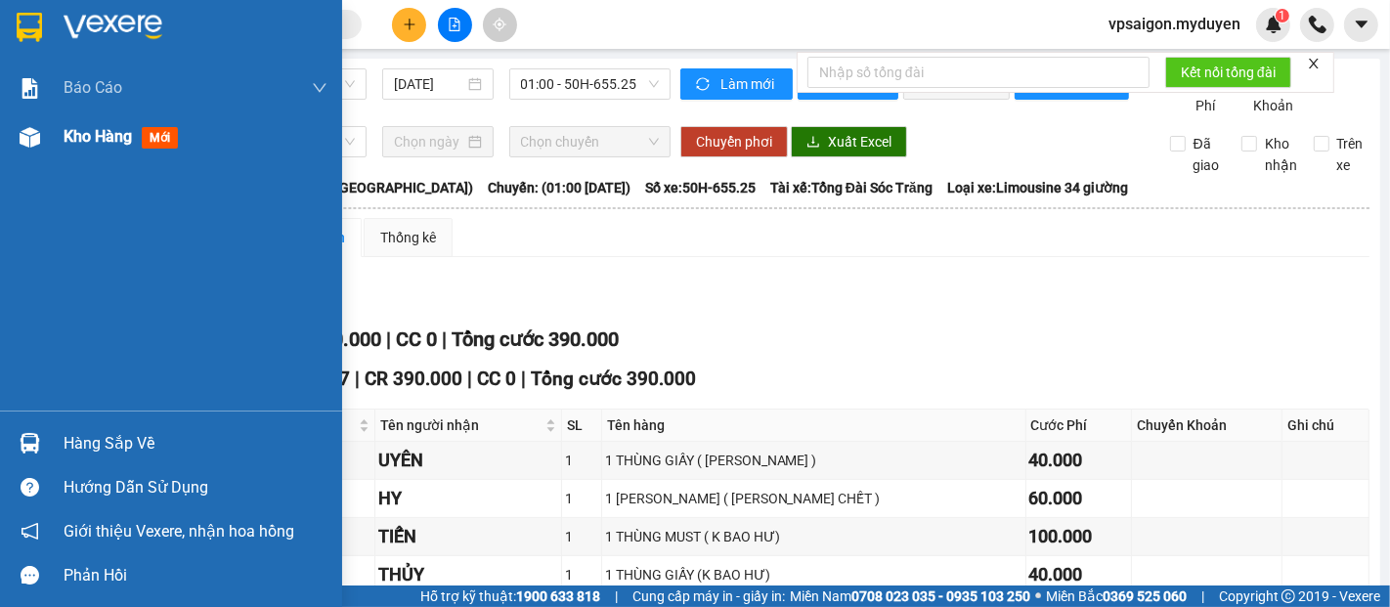
click at [114, 136] on span "Kho hàng" at bounding box center [98, 136] width 68 height 19
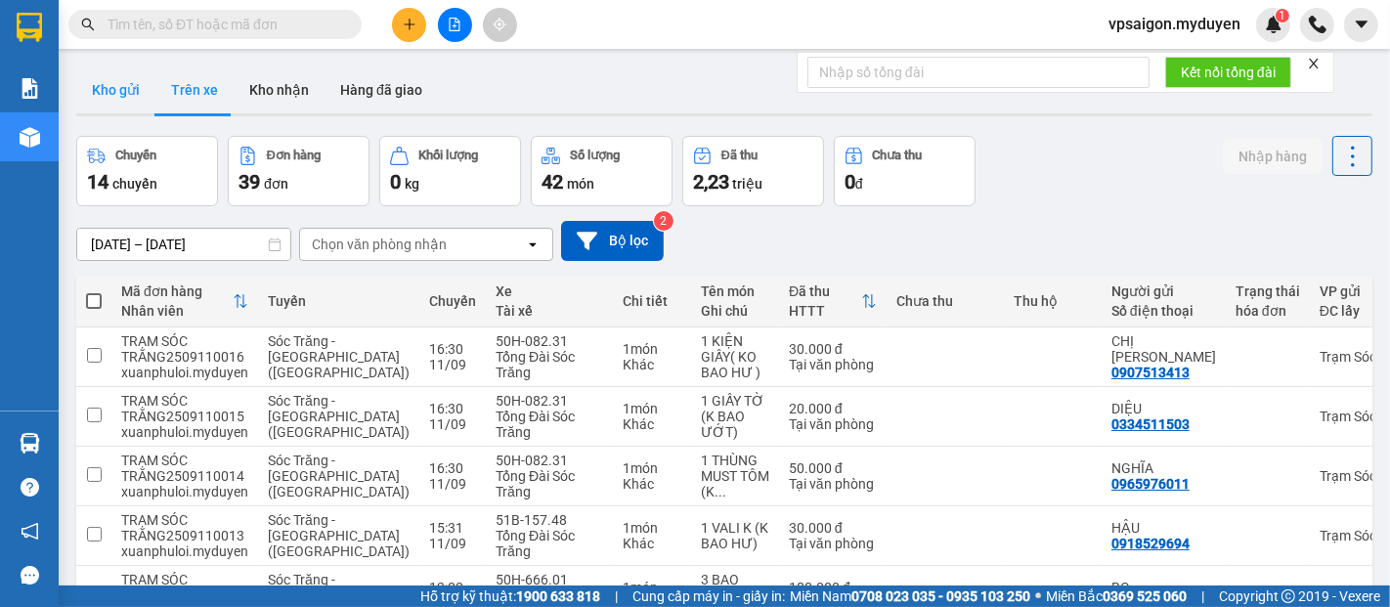
click at [122, 88] on button "Kho gửi" at bounding box center [115, 89] width 79 height 47
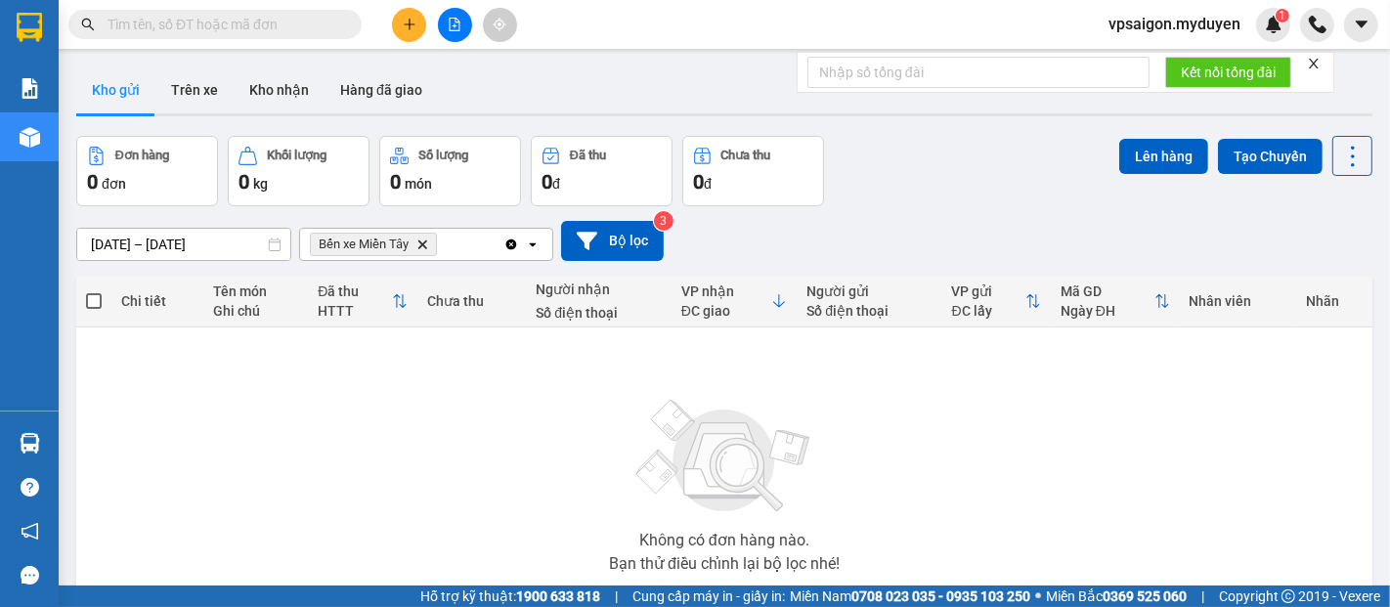
click at [535, 247] on icon "open" at bounding box center [533, 245] width 16 height 16
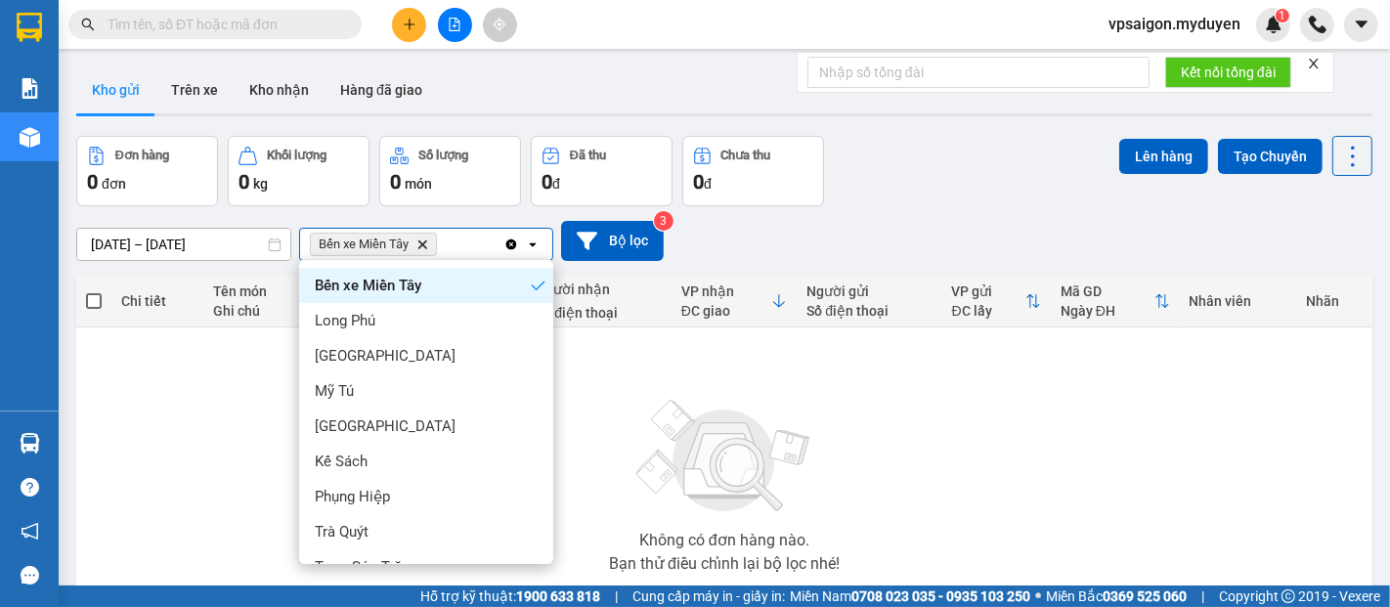
click at [538, 244] on icon "open" at bounding box center [533, 245] width 16 height 16
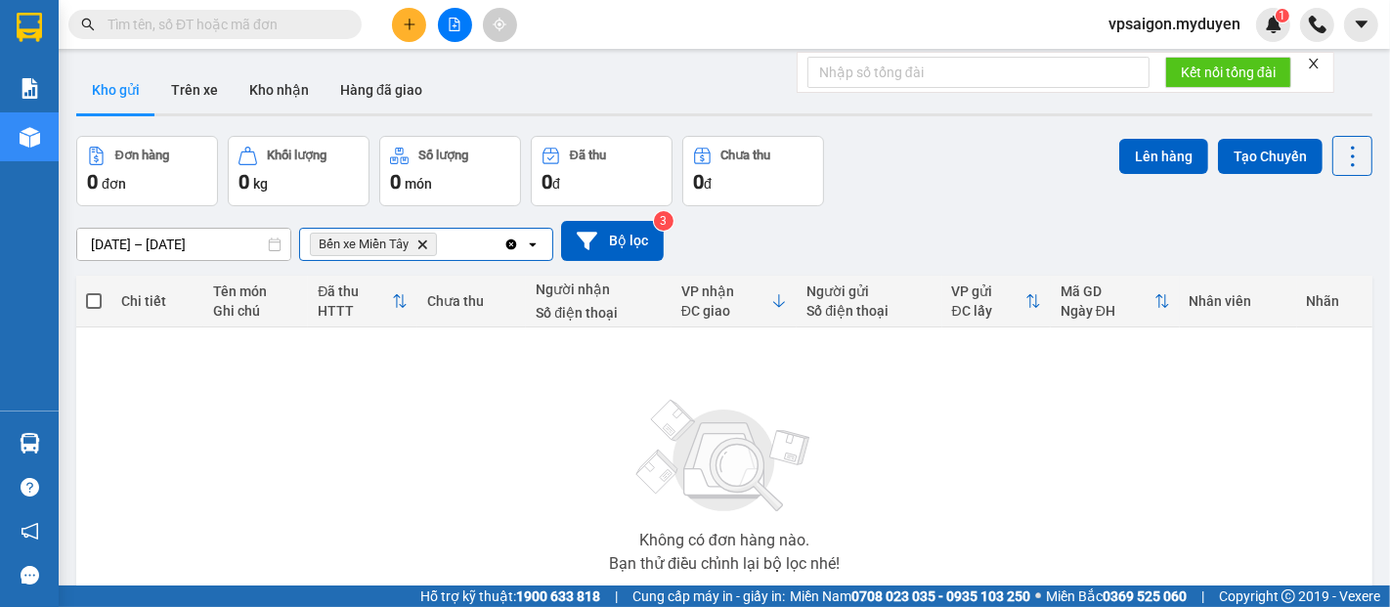
click at [509, 239] on icon "Clear all" at bounding box center [511, 244] width 11 height 11
